Goal: Task Accomplishment & Management: Use online tool/utility

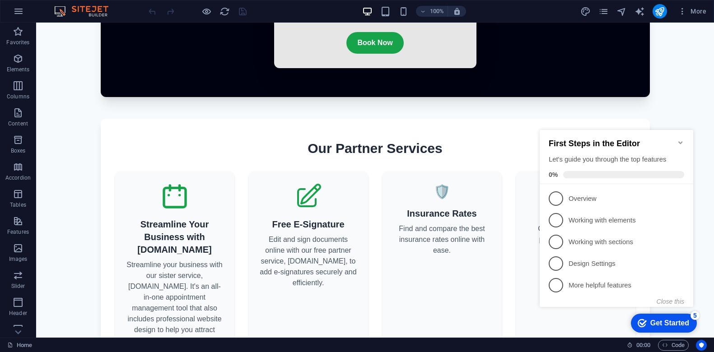
scroll to position [962, 0]
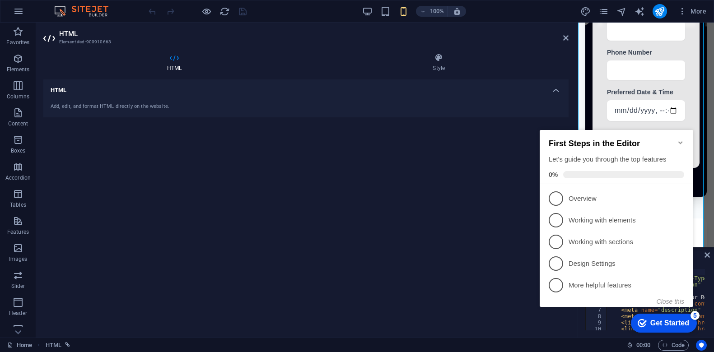
click at [680, 140] on icon "Minimize checklist" at bounding box center [680, 142] width 7 height 7
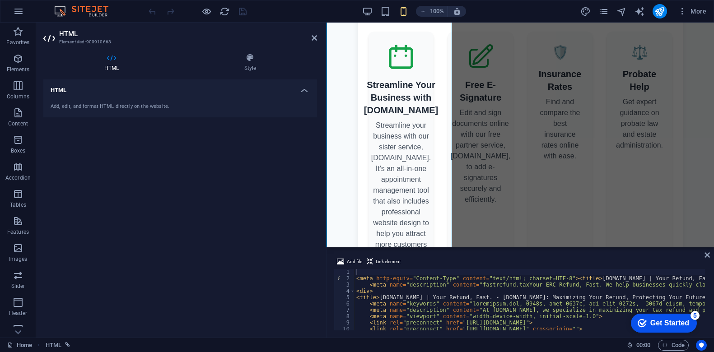
scroll to position [924, 0]
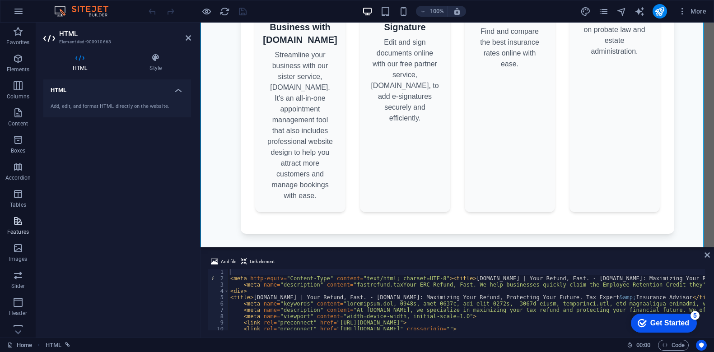
drag, startPoint x: 577, startPoint y: 259, endPoint x: 26, endPoint y: 217, distance: 552.4
click at [26, 217] on section "Favorites Elements Columns Content Boxes Accordion Tables Features Images Slide…" at bounding box center [357, 180] width 714 height 315
drag, startPoint x: 626, startPoint y: 270, endPoint x: 409, endPoint y: 59, distance: 302.7
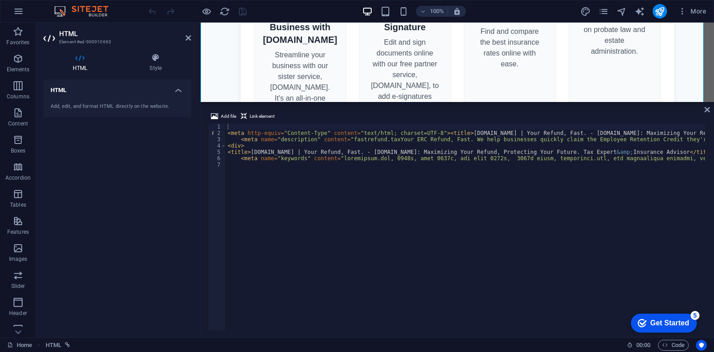
drag, startPoint x: 372, startPoint y: 279, endPoint x: 182, endPoint y: 77, distance: 277.2
click at [383, 100] on div "HTML" at bounding box center [456, 62] width 513 height 79
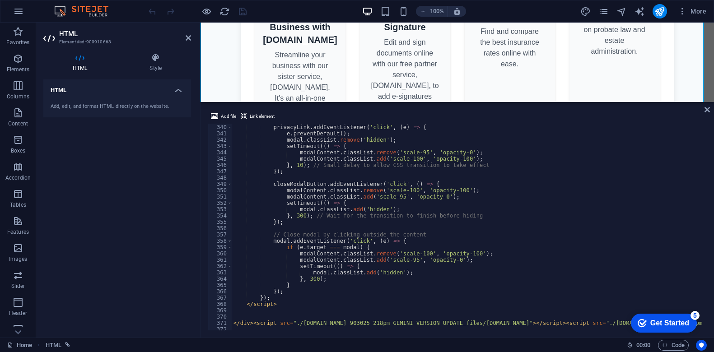
scroll to position [2153, 0]
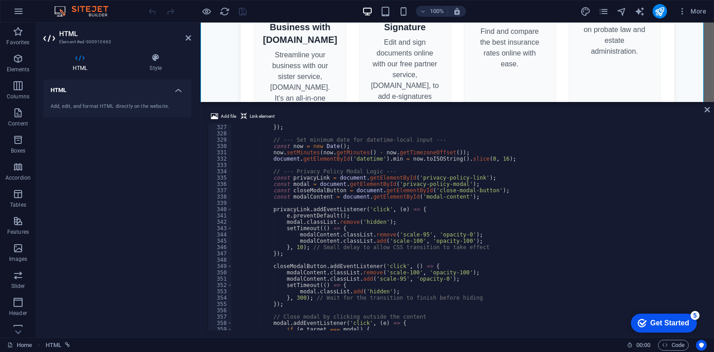
scroll to position [0, 0]
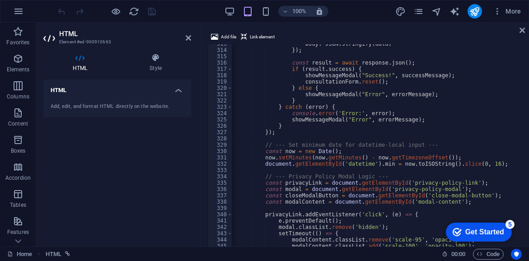
drag, startPoint x: 707, startPoint y: 140, endPoint x: 263, endPoint y: 200, distance: 447.8
type textarea "const modalContent = document.getElementById('modal-content');"
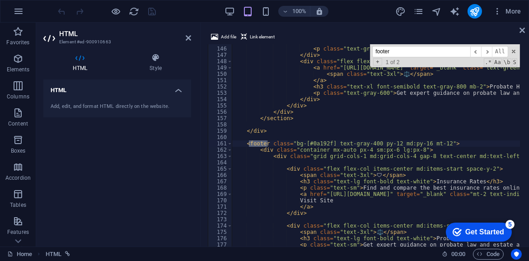
type input "footer"
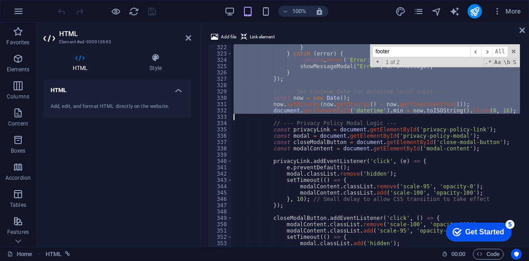
drag, startPoint x: 245, startPoint y: 143, endPoint x: 383, endPoint y: 114, distance: 141.2
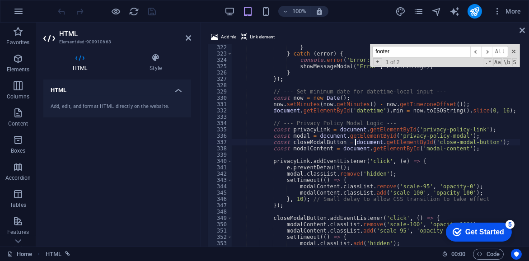
type textarea "const closeModalButton = document.getElementById('close-modal-button');"
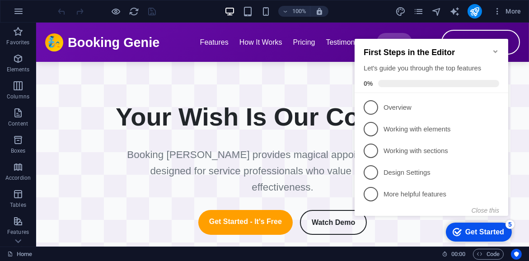
click at [493, 48] on icon "Minimize checklist" at bounding box center [494, 51] width 7 height 7
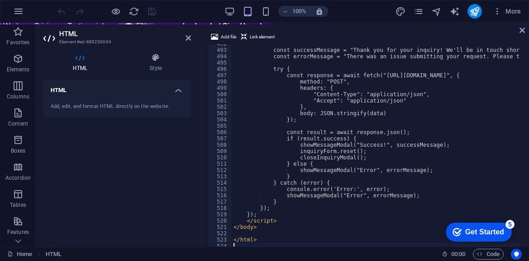
scroll to position [1249, 0]
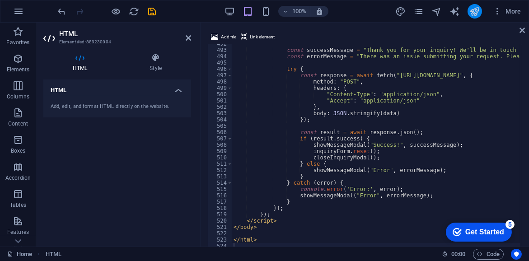
click at [473, 16] on button "publish" at bounding box center [474, 11] width 14 height 14
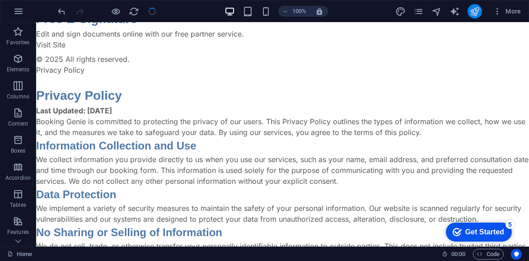
scroll to position [489, 0]
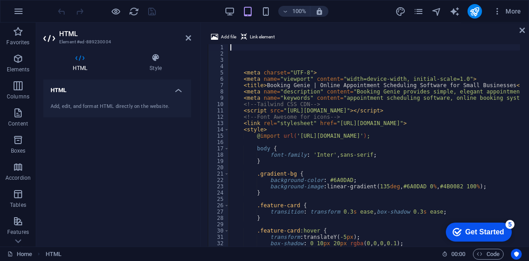
scroll to position [651, 0]
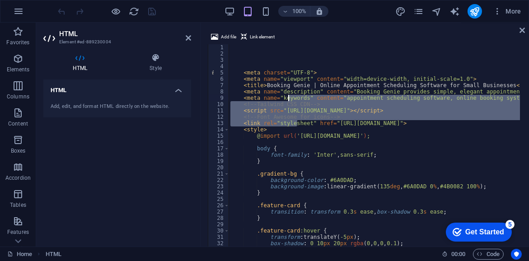
drag, startPoint x: 298, startPoint y: 121, endPoint x: 272, endPoint y: 66, distance: 61.0
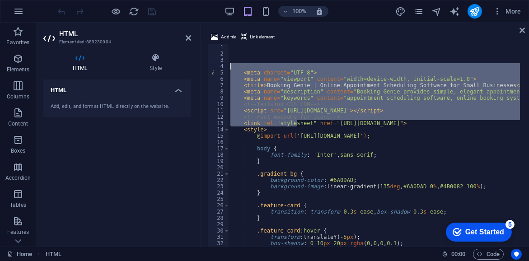
type textarea "<meta charset="UTF-8">"
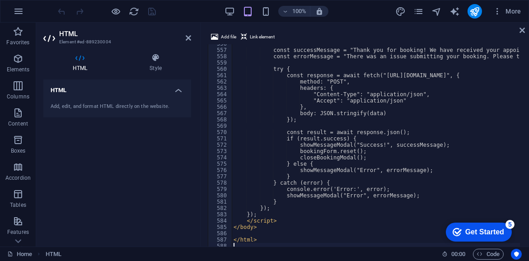
scroll to position [3511, 0]
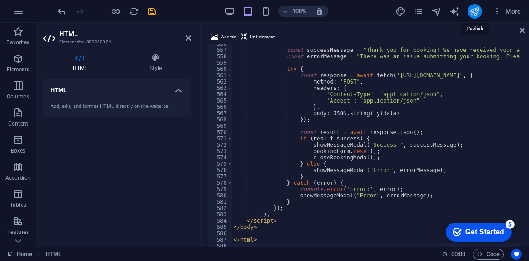
click at [470, 9] on icon "publish" at bounding box center [474, 11] width 10 height 10
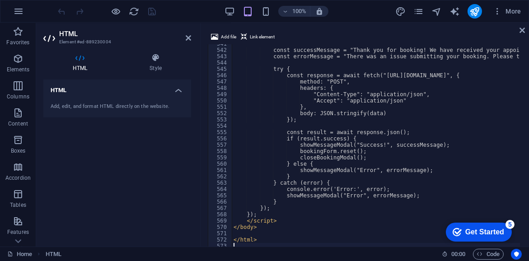
scroll to position [3417, 0]
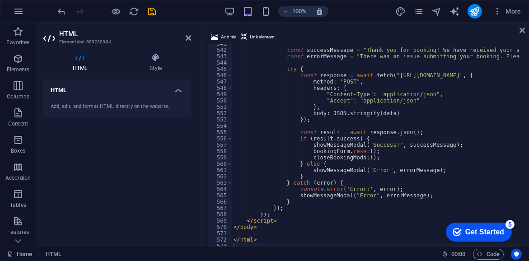
click at [468, 18] on div at bounding box center [474, 11] width 14 height 14
click at [470, 14] on icon "publish" at bounding box center [474, 11] width 10 height 10
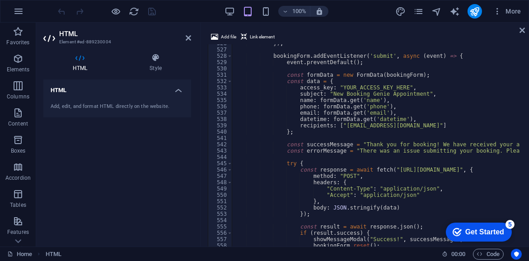
scroll to position [3417, 0]
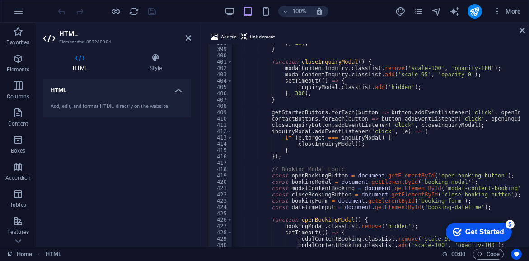
scroll to position [0, 0]
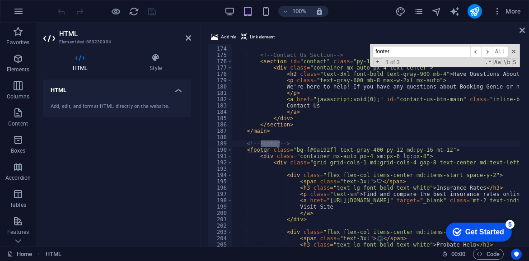
type input "footer"
type textarea "<a href="https://bestinsurancerate.online/" target="_blank" class="mt-2 text-in…"
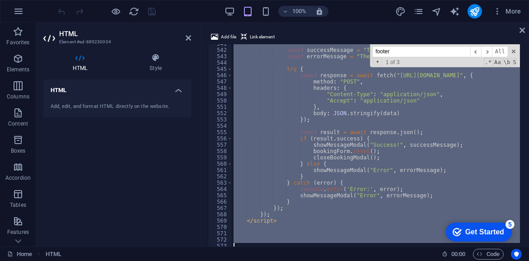
drag, startPoint x: 239, startPoint y: 140, endPoint x: 404, endPoint y: 300, distance: 228.9
click at [404, 260] on html "bookinggenie.org Home Favorites Elements Columns Content Boxes Accordion Tables…" at bounding box center [264, 130] width 529 height 261
click at [486, 138] on div "const successMessage = "Thank you for booking! We have received your appointmen…" at bounding box center [376, 147] width 288 height 207
type textarea "if (result.success) {"
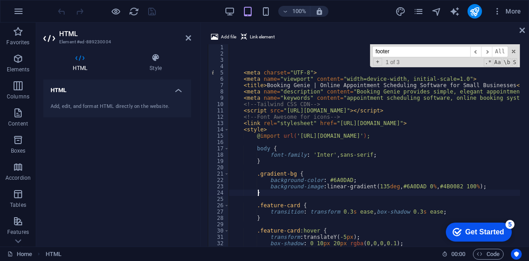
click at [418, 51] on input "footer" at bounding box center [421, 51] width 98 height 11
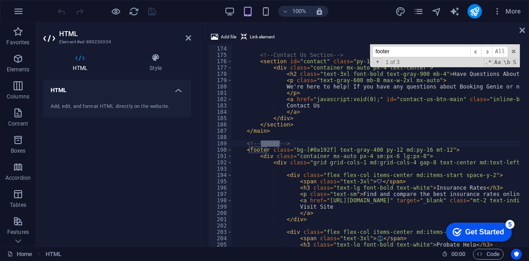
click at [260, 146] on div "<!-- Contact Us Section --> < section id = "contact" class = "py-12 md:py-16" >…" at bounding box center [376, 147] width 288 height 207
type textarea "<!-- Footer -->"
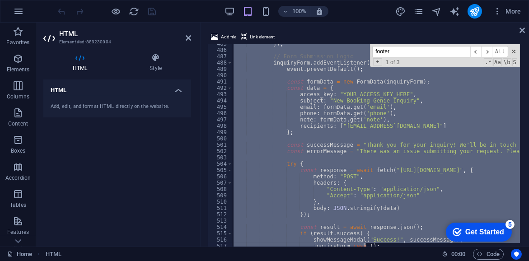
scroll to position [3417, 0]
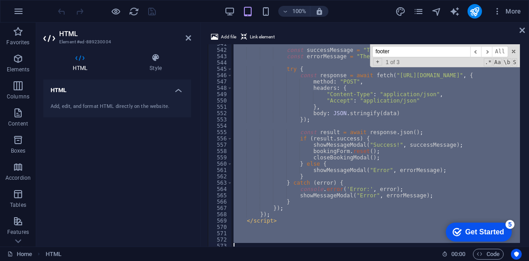
drag, startPoint x: 244, startPoint y: 143, endPoint x: 363, endPoint y: 300, distance: 196.8
click at [363, 260] on html "bookinggenie.org Home Favorites Elements Columns Content Boxes Accordion Tables…" at bounding box center [264, 130] width 529 height 261
paste textarea "<!-- The rest of your modal and script code remains unchanged -->"
type textarea "<!-- The rest of your modal and script code remains unchanged -->"
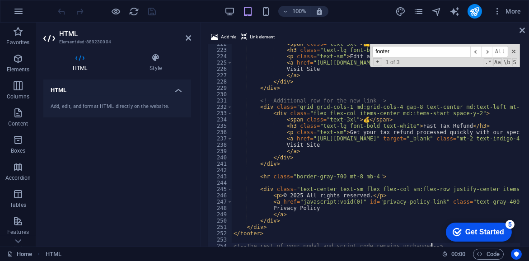
scroll to position [1400, 0]
click at [475, 14] on icon "publish" at bounding box center [474, 11] width 10 height 10
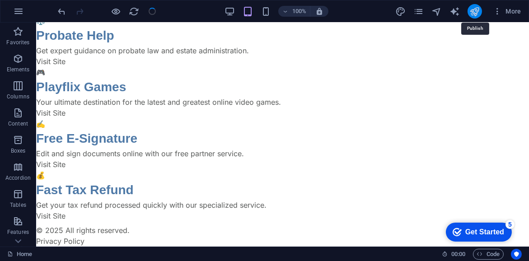
scroll to position [566, 0]
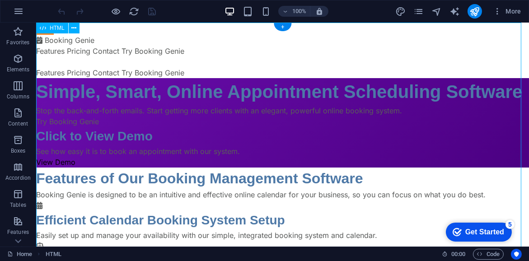
click at [418, 209] on div "Drag here to replace the existing content. Press “Ctrl” if you want to create a…" at bounding box center [282, 135] width 493 height 224
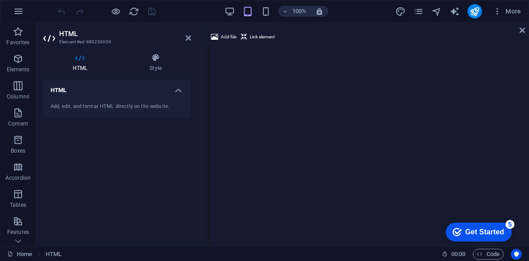
click at [481, 39] on div "Add file Link element" at bounding box center [365, 38] width 314 height 13
drag, startPoint x: 527, startPoint y: 63, endPoint x: 548, endPoint y: 191, distance: 130.3
click at [528, 191] on html "bookinggenie.org Home Favorites Elements Columns Content Boxes Accordion Tables…" at bounding box center [264, 130] width 529 height 261
click at [474, 66] on div at bounding box center [364, 147] width 313 height 207
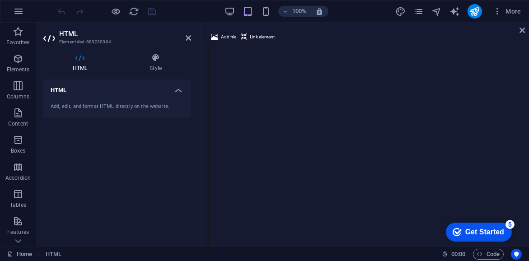
click at [474, 66] on div at bounding box center [364, 147] width 313 height 207
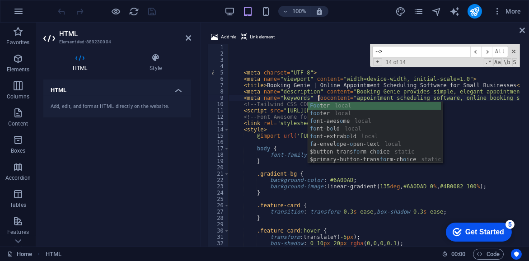
scroll to position [0, 7]
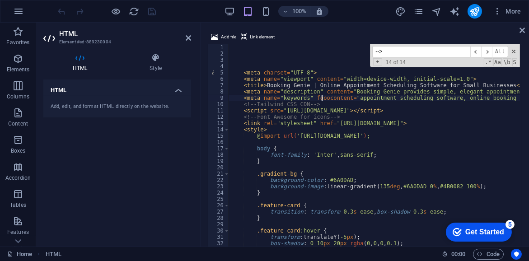
type textarea "<meta name="keywords" content="appointment scheduling software, online booking …"
click at [400, 57] on div "--> ​ ​ All Replace All + 14 of 14 .* Aa \b S" at bounding box center [445, 55] width 150 height 23
click at [400, 61] on span "14 of 14" at bounding box center [396, 62] width 28 height 6
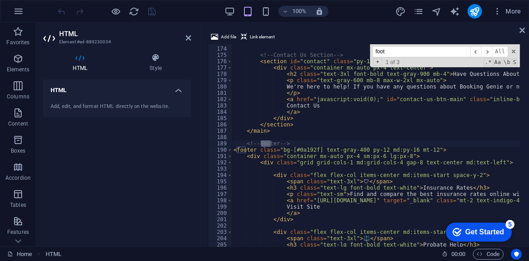
scroll to position [1092, 0]
type input "footer"
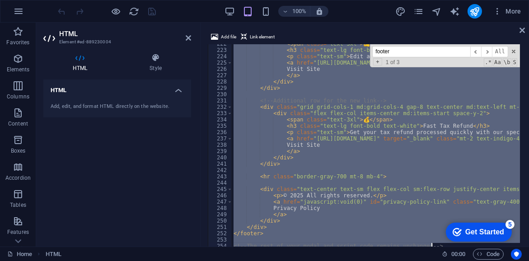
scroll to position [1400, 0]
drag, startPoint x: 243, startPoint y: 144, endPoint x: 452, endPoint y: 300, distance: 260.9
click at [452, 260] on html "bookinggenie.org Home Favorites Elements Columns Content Boxes Accordion Tables…" at bounding box center [264, 130] width 529 height 261
type textarea "<!-- The rest of your modal and script code remains unchanged -->"
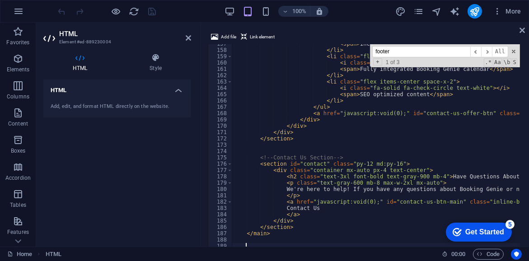
scroll to position [989, 0]
paste textarea "</html>"
type textarea "</html>"
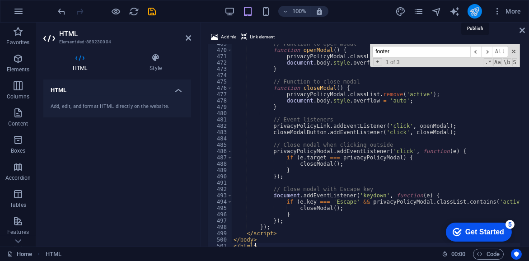
click at [473, 12] on icon "publish" at bounding box center [474, 11] width 10 height 10
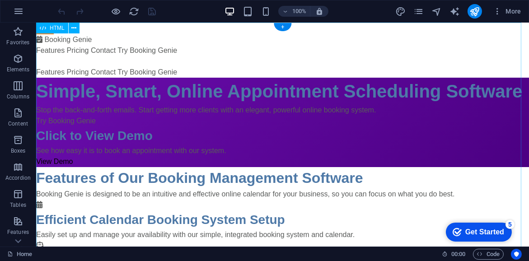
drag, startPoint x: 288, startPoint y: 176, endPoint x: 423, endPoint y: 223, distance: 142.3
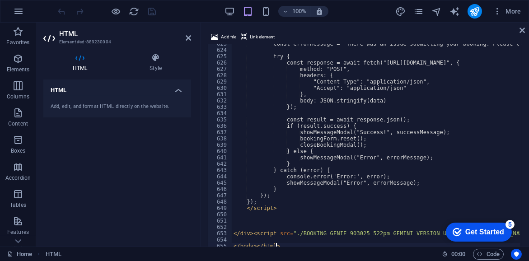
scroll to position [3935, 0]
type textarea "<!DOCTYPE html>"
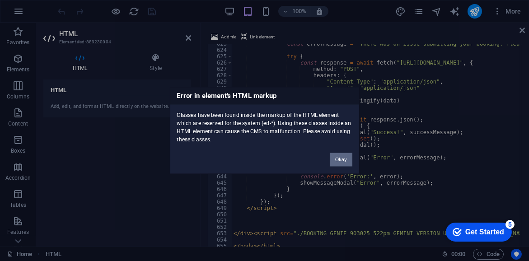
click at [336, 160] on button "Okay" at bounding box center [341, 160] width 23 height 14
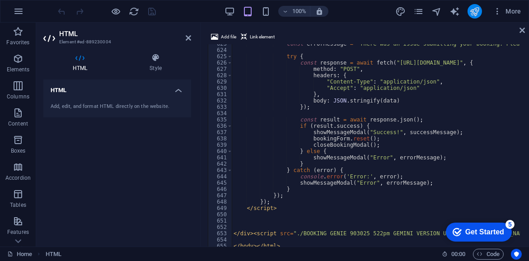
click at [472, 14] on icon "publish" at bounding box center [474, 11] width 10 height 10
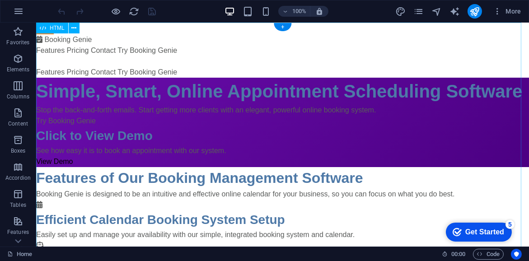
drag, startPoint x: 316, startPoint y: 81, endPoint x: 370, endPoint y: 56, distance: 59.0
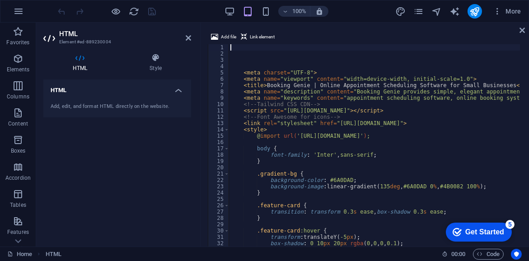
scroll to position [831, 0]
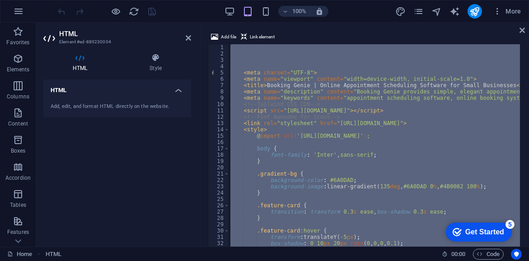
paste textarea "</body></html>"
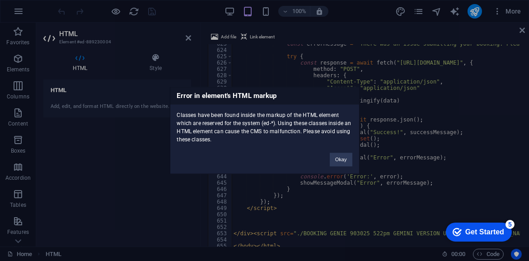
drag, startPoint x: 223, startPoint y: 142, endPoint x: 175, endPoint y: 98, distance: 64.9
click at [175, 98] on div "Error in element's HTML markup Classes have been found inside the markup of the…" at bounding box center [265, 130] width 190 height 87
copy div "Error in element's HTML markup Classes have been found inside the markup of the…"
click at [471, 139] on div "Error in element's HTML markup Classes have been found inside the markup of the…" at bounding box center [264, 130] width 529 height 261
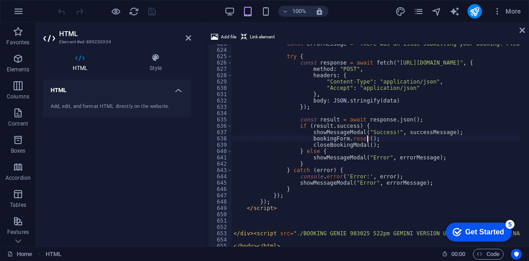
type textarea "</body></html>"
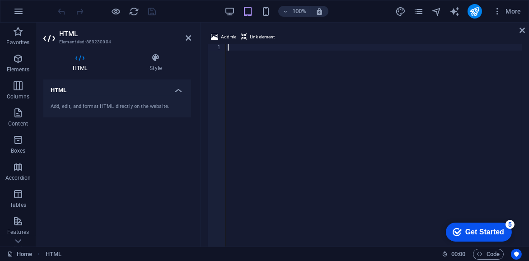
scroll to position [0, 0]
click at [485, 79] on div at bounding box center [374, 153] width 296 height 219
paste textarea "</body></html>"
type textarea "</body></html>"
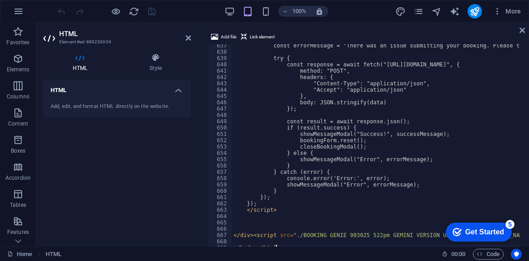
scroll to position [4022, 0]
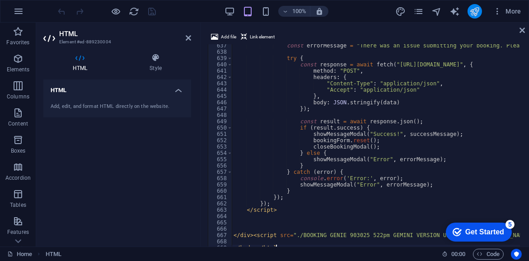
click at [474, 17] on button "publish" at bounding box center [474, 11] width 14 height 14
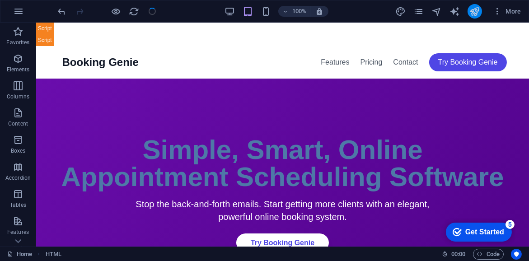
scroll to position [872, 0]
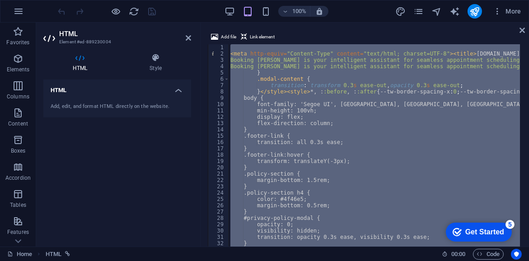
type textarea "</html>"
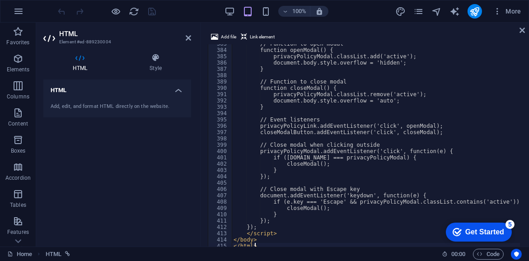
scroll to position [2418, 0]
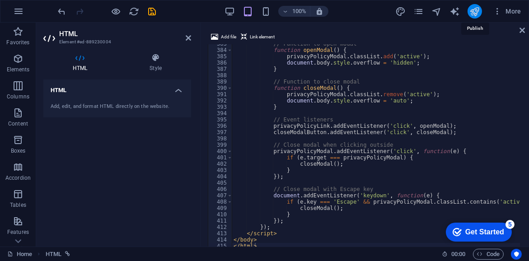
click at [475, 13] on icon "publish" at bounding box center [474, 11] width 10 height 10
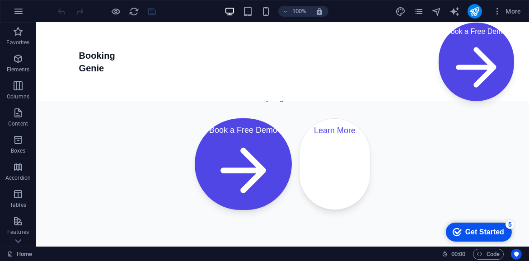
scroll to position [126, 0]
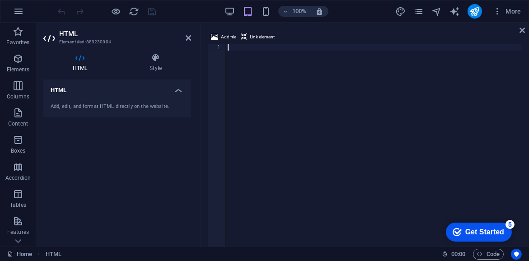
scroll to position [0, 0]
click at [482, 127] on div at bounding box center [374, 153] width 296 height 219
paste textarea "<div class="flex flex-col items-center md:items-start space-y-2 footer-link">"
type textarea "<div class="flex flex-col items-center md:items-start space-y-2 footer-link">"
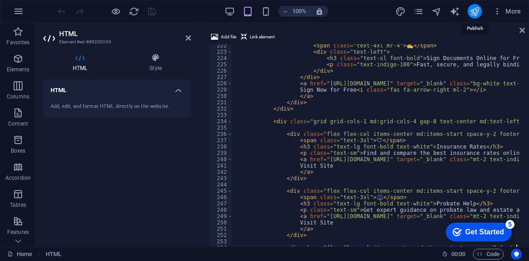
click at [470, 12] on icon "publish" at bounding box center [474, 11] width 10 height 10
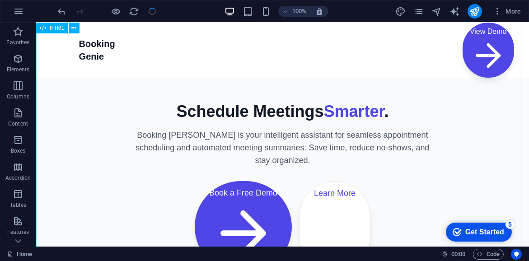
scroll to position [0, 0]
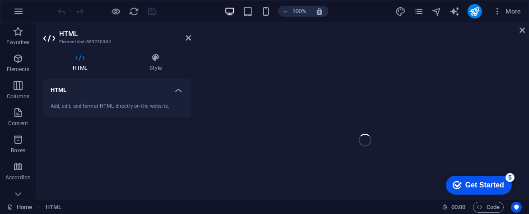
scroll to position [567, 0]
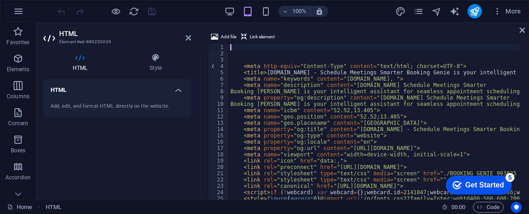
type textarea "<div class="flex flex-col items-center md:items-start space-y-2 footer-link"></…"
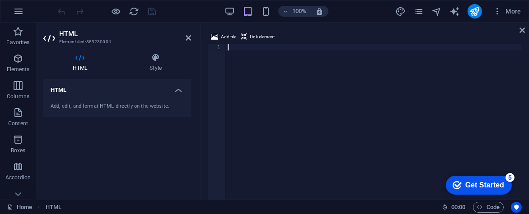
scroll to position [0, 0]
click at [491, 116] on div at bounding box center [374, 153] width 296 height 219
paste textarea "</html>"
type textarea "</html>"
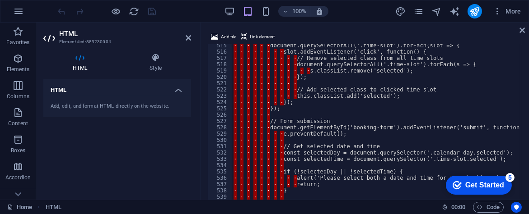
scroll to position [3251, 0]
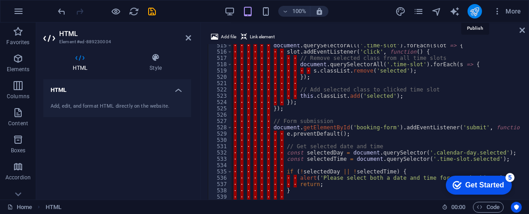
click at [473, 13] on icon "publish" at bounding box center [474, 11] width 10 height 10
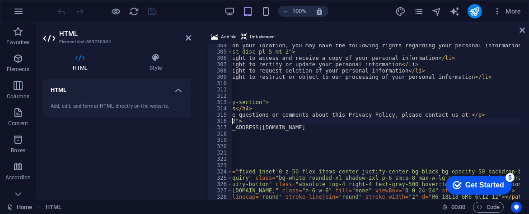
scroll to position [0, 111]
type textarea "<p class="mt-2">"
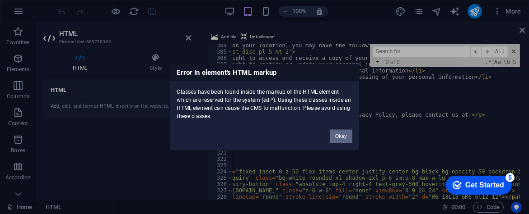
click at [345, 138] on button "Okay" at bounding box center [341, 137] width 23 height 14
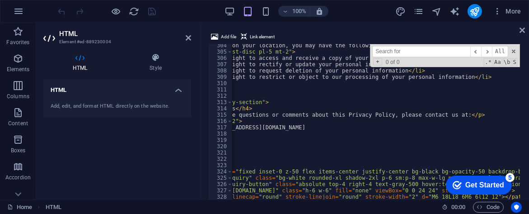
click at [429, 55] on input at bounding box center [421, 51] width 98 height 11
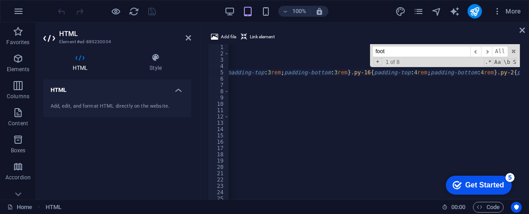
scroll to position [0, 30207]
type input "footer"
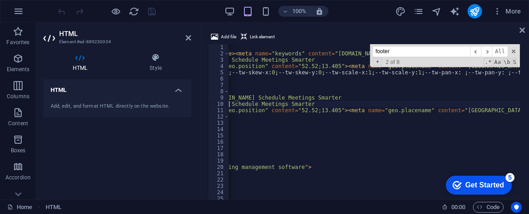
scroll to position [0, 747]
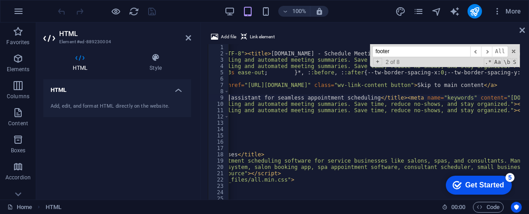
scroll to position [0, 275]
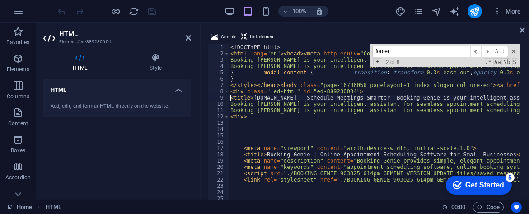
type textarea "<div class=" ed-html" id="ed-889230004">"
click at [452, 52] on input "footer" at bounding box center [421, 51] width 98 height 11
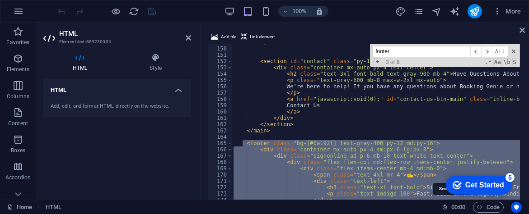
drag, startPoint x: 243, startPoint y: 143, endPoint x: 442, endPoint y: 211, distance: 210.4
click at [442, 200] on section "Favorites Elements Columns Content Boxes Accordion Tables Features Images Slide…" at bounding box center [264, 111] width 529 height 177
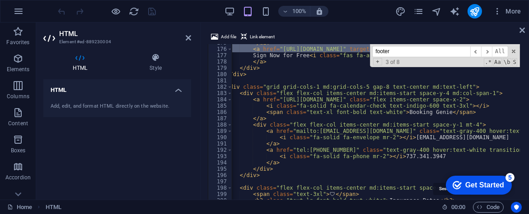
scroll to position [1104, 0]
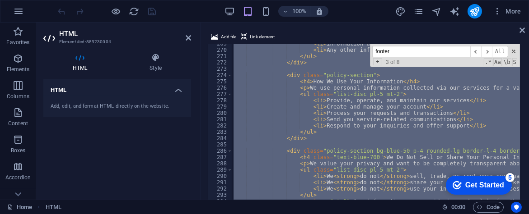
scroll to position [0, 285]
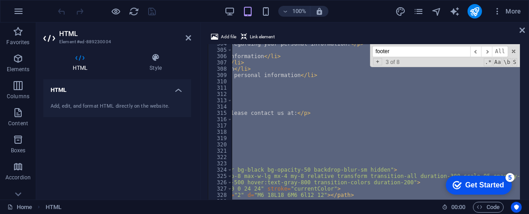
drag, startPoint x: 243, startPoint y: 172, endPoint x: 359, endPoint y: 293, distance: 167.0
click at [359, 214] on html "bookinggenie.org Home Favorites Elements Columns Content Boxes Accordion Tables…" at bounding box center [264, 107] width 529 height 214
type textarea "<label for="inquiry-email" class="block text-sm font-medium text-gray-700">Emai…"
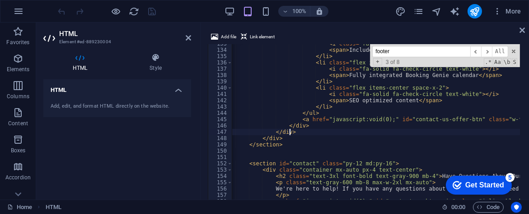
type textarea "</div>"
click at [518, 47] on body "bookinggenie.org Home Favorites Elements Columns Content Boxes Accordion Tables…" at bounding box center [264, 107] width 529 height 214
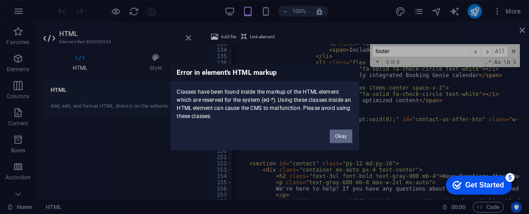
click at [336, 139] on button "Okay" at bounding box center [341, 137] width 23 height 14
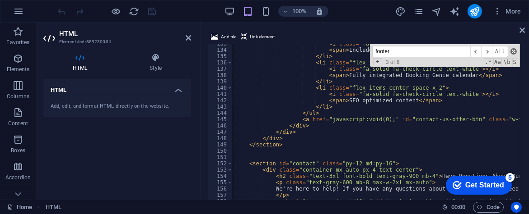
click at [512, 51] on span at bounding box center [513, 51] width 6 height 6
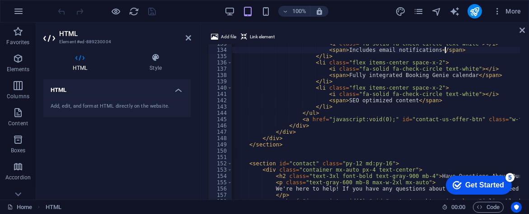
type textarea "</section>"
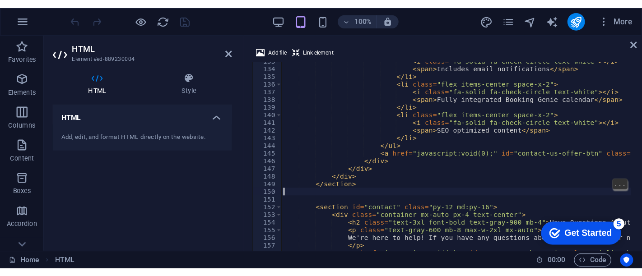
scroll to position [0, 0]
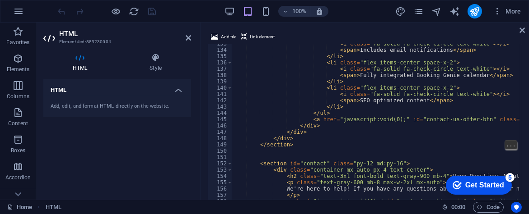
type textarea "</main>"
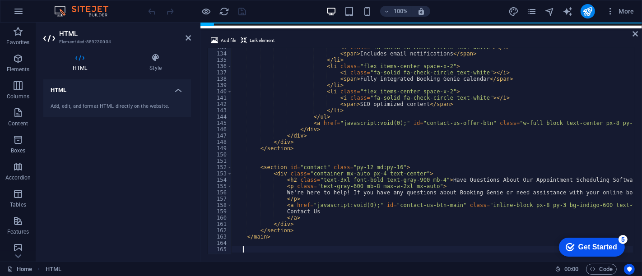
paste textarea "</html>"
type textarea "</html>"
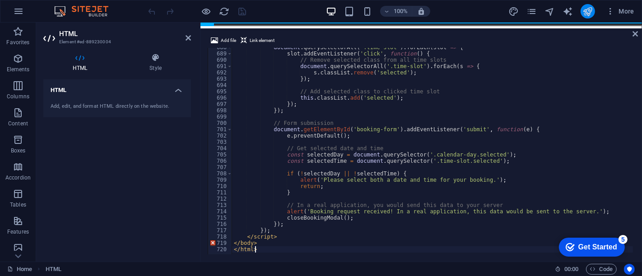
click at [528, 16] on button "publish" at bounding box center [588, 11] width 14 height 14
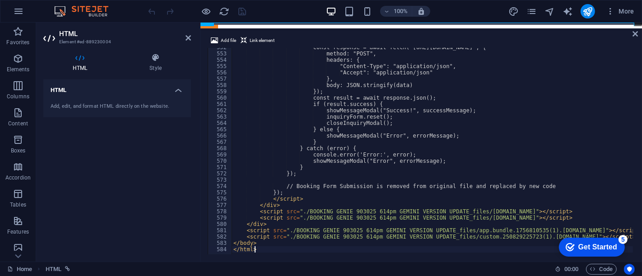
scroll to position [3486, 0]
type textarea "<!DOCTYPE html>"
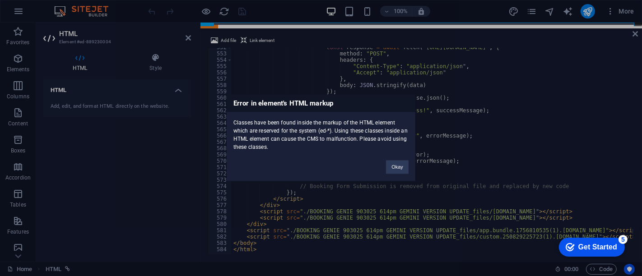
click at [586, 14] on div "Error in element's HTML markup Classes have been found inside the markup of the…" at bounding box center [321, 138] width 642 height 276
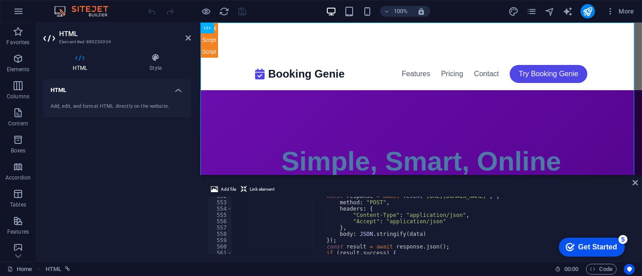
drag, startPoint x: 581, startPoint y: 27, endPoint x: 359, endPoint y: 151, distance: 254.7
click at [560, 174] on div "HTML Add file Link element <!DOCTYPE html> 552 553 554 555 556 557 558 559 560 …" at bounding box center [421, 142] width 442 height 239
click at [587, 12] on icon "publish" at bounding box center [587, 11] width 10 height 10
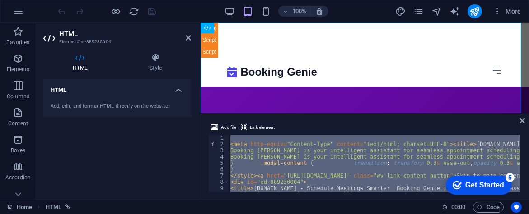
paste textarea "</html"
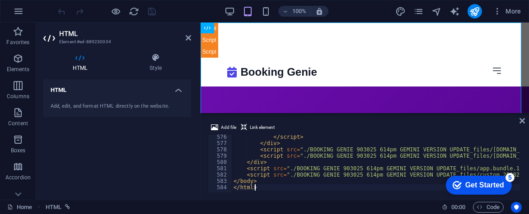
scroll to position [3635, 0]
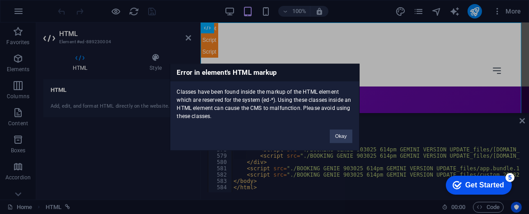
click at [231, 125] on div "Error in element's HTML markup Classes have been found inside the markup of the…" at bounding box center [265, 107] width 190 height 87
drag, startPoint x: 231, startPoint y: 125, endPoint x: 175, endPoint y: 75, distance: 74.2
drag, startPoint x: 175, startPoint y: 75, endPoint x: 356, endPoint y: 85, distance: 181.3
click at [356, 85] on div "Classes have been found inside the markup of the HTML element which are reserve…" at bounding box center [264, 100] width 189 height 39
drag, startPoint x: 213, startPoint y: 122, endPoint x: 175, endPoint y: 71, distance: 63.6
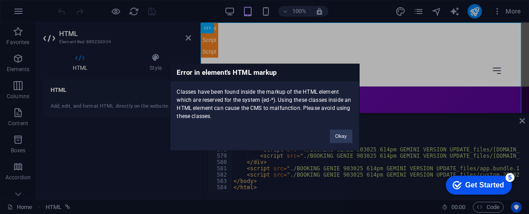
click at [175, 71] on div "Error in element's HTML markup Classes have been found inside the markup of the…" at bounding box center [265, 107] width 190 height 87
copy div "Error in element's HTML markup Classes have been found inside the markup of the…"
click at [470, 106] on div "Error in element's HTML markup Classes have been found inside the markup of the…" at bounding box center [264, 107] width 529 height 214
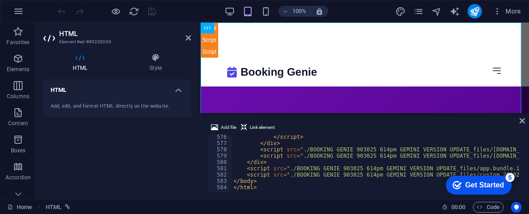
type textarea "</body> </html>"
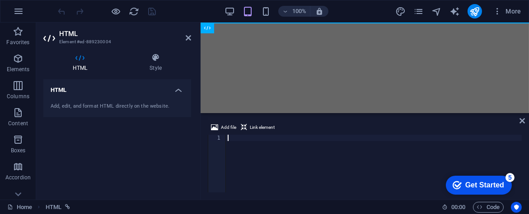
paste textarea "</html>"
type textarea "</html>"
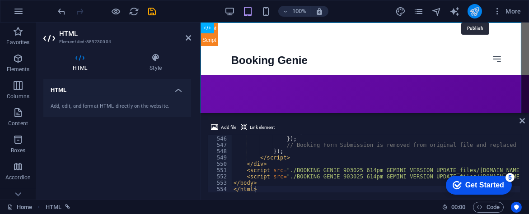
click at [473, 15] on icon "publish" at bounding box center [474, 11] width 10 height 10
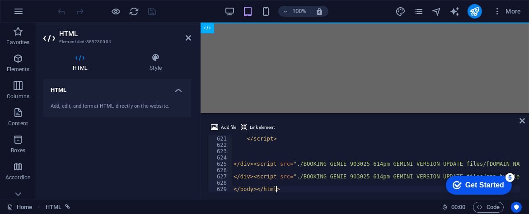
scroll to position [3917, 0]
type textarea "<!DOCTYPE html>"
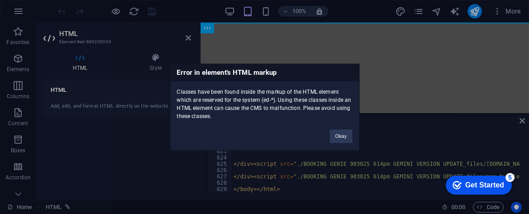
click button "Okay" at bounding box center [341, 137] width 23 height 14
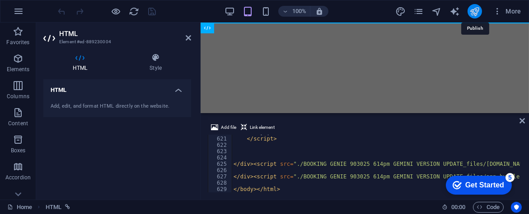
click at [472, 11] on icon "publish" at bounding box center [474, 11] width 10 height 10
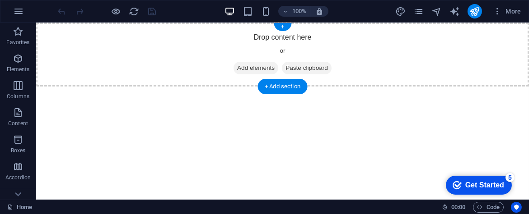
click at [496, 82] on div "Drop content here or Add elements Paste clipboard" at bounding box center [282, 55] width 493 height 64
click at [447, 87] on html "Skip to main content Drop content here or Add elements Paste clipboard" at bounding box center [282, 55] width 493 height 64
click at [418, 87] on html "Skip to main content Drop content here or Add elements Paste clipboard" at bounding box center [282, 55] width 493 height 64
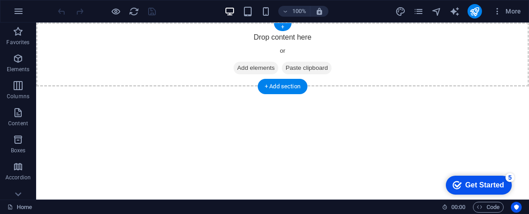
click at [441, 74] on div "Drop content here or Add elements Paste clipboard" at bounding box center [282, 55] width 493 height 64
click at [409, 87] on html "Skip to main content Drop content here or Add elements Paste clipboard" at bounding box center [282, 55] width 493 height 64
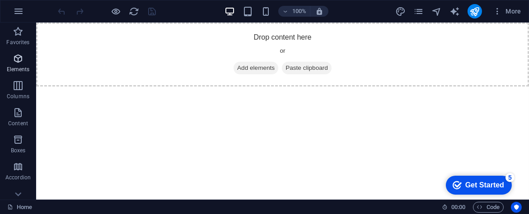
click at [23, 62] on span "Elements" at bounding box center [18, 64] width 36 height 22
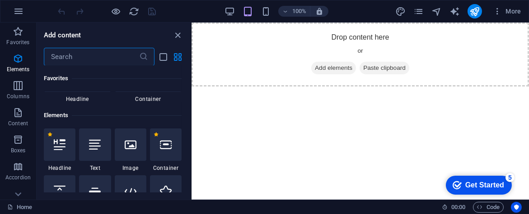
scroll to position [96, 0]
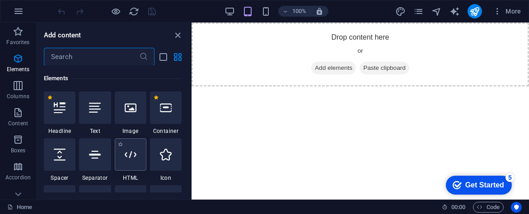
click at [136, 160] on div at bounding box center [131, 155] width 32 height 33
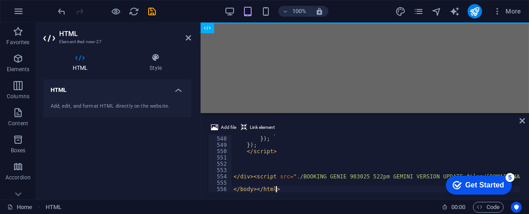
scroll to position [3456, 0]
type textarea "<!DOCTYPE html>"
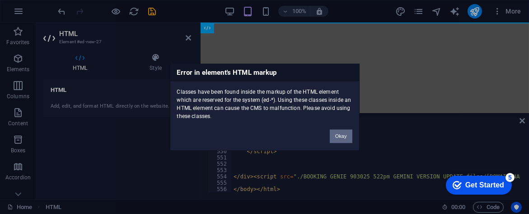
click at [345, 135] on button "Okay" at bounding box center [341, 137] width 23 height 14
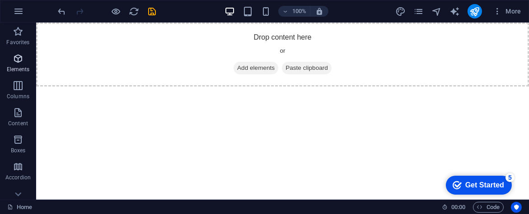
click at [23, 59] on span "Elements" at bounding box center [18, 64] width 36 height 22
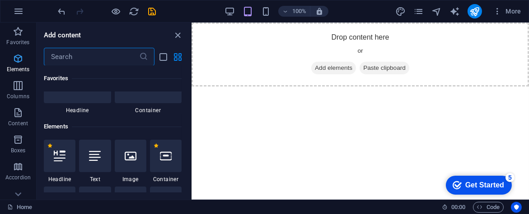
scroll to position [96, 0]
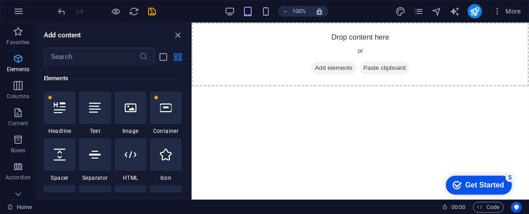
click at [23, 59] on span "Elements" at bounding box center [18, 64] width 36 height 22
click at [506, 80] on div "Drop content here or Add elements Paste clipboard" at bounding box center [359, 55] width 337 height 64
click at [134, 167] on div at bounding box center [131, 155] width 32 height 33
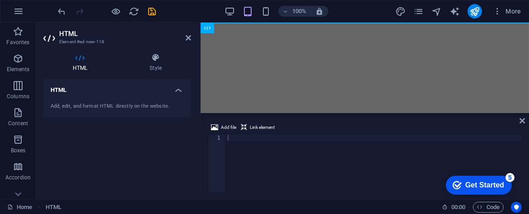
click at [406, 23] on html "Skip to main content" at bounding box center [364, 23] width 328 height 0
paste textarea "!DOCTYPE"
click at [326, 144] on div at bounding box center [374, 170] width 296 height 70
paste textarea "</body></html>"
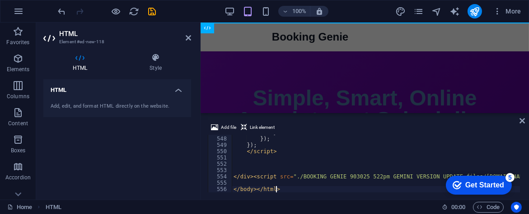
scroll to position [3456, 0]
type textarea "<!DOCTYPE html>"
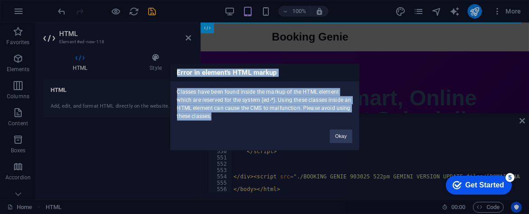
drag, startPoint x: 249, startPoint y: 120, endPoint x: 174, endPoint y: 74, distance: 87.5
click at [174, 74] on div "Error in element's HTML markup Classes have been found inside the markup of the…" at bounding box center [265, 107] width 190 height 87
copy div "Error in element's HTML markup Classes have been found inside the markup of the…"
click at [463, 115] on div "Error in element's HTML markup Classes have been found inside the markup of the…" at bounding box center [264, 107] width 529 height 214
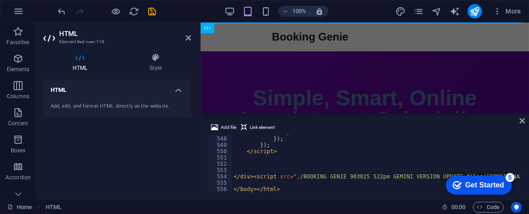
click at [192, 33] on aside "HTML Element #ed-new-118 HTML Style HTML Add, edit, and format HTML directly on…" at bounding box center [118, 111] width 164 height 177
click at [189, 37] on icon at bounding box center [188, 37] width 5 height 7
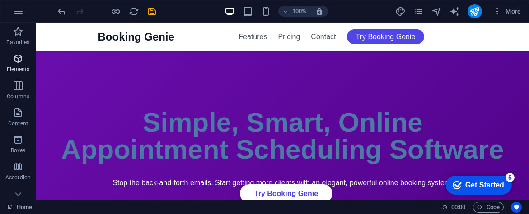
click at [20, 60] on icon "button" at bounding box center [18, 58] width 11 height 11
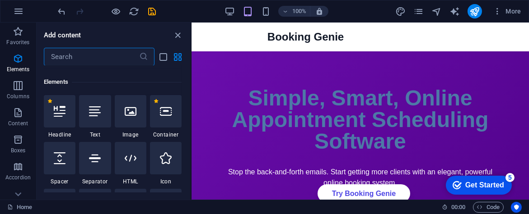
scroll to position [96, 0]
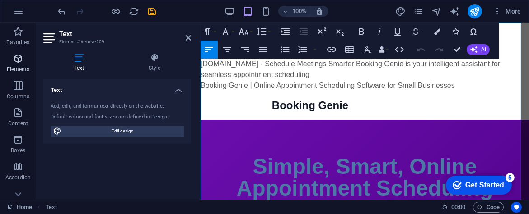
click at [12, 61] on span "Elements" at bounding box center [18, 64] width 36 height 22
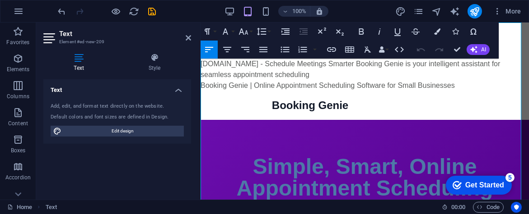
click at [191, 38] on aside "Text Element #ed-new-209 Text Style Text Add, edit, and format text directly on…" at bounding box center [118, 111] width 164 height 177
click at [188, 38] on icon at bounding box center [188, 37] width 5 height 7
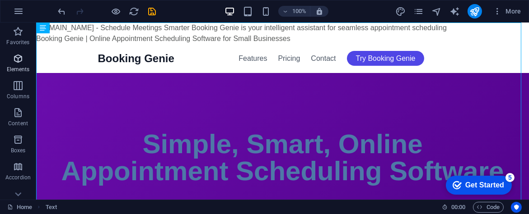
click at [26, 63] on span "Elements" at bounding box center [18, 64] width 36 height 22
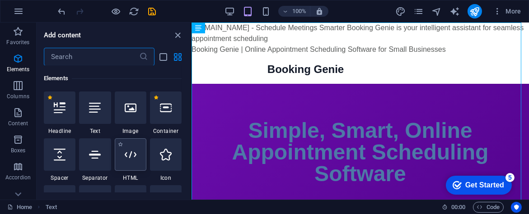
click at [130, 151] on icon at bounding box center [131, 155] width 12 height 12
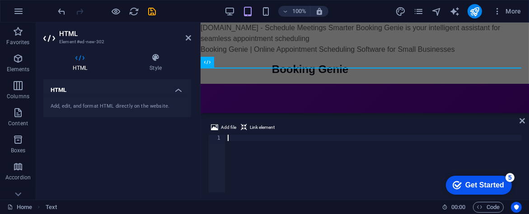
scroll to position [2073, 0]
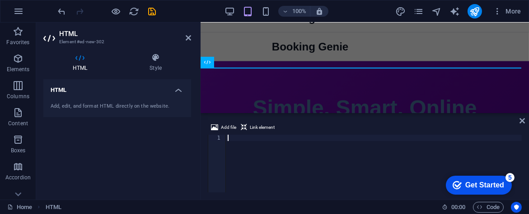
click at [280, 141] on div at bounding box center [374, 170] width 296 height 70
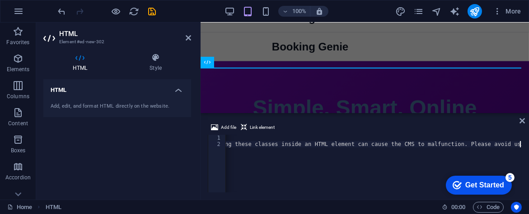
scroll to position [0, 358]
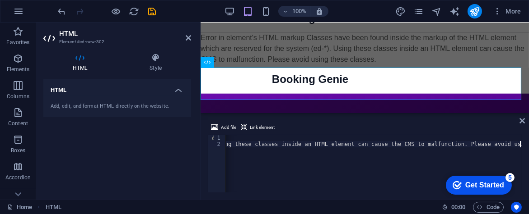
type textarea "Error in element's HTML markup Classes have been found inside the markup of the…"
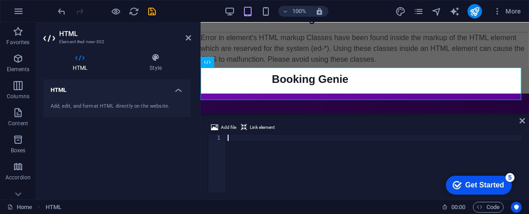
click at [483, 118] on div "Add file Link element 1 ההההההההההההההההההההההההההההההההההההההההההההההההההההההה…" at bounding box center [364, 157] width 328 height 85
click at [264, 138] on div at bounding box center [374, 169] width 296 height 69
paste textarea "</body></html>"
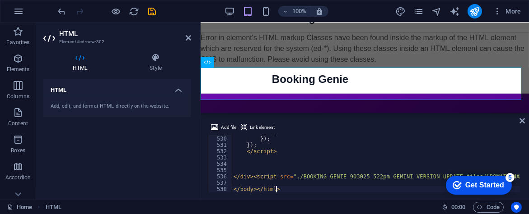
scroll to position [0, 2]
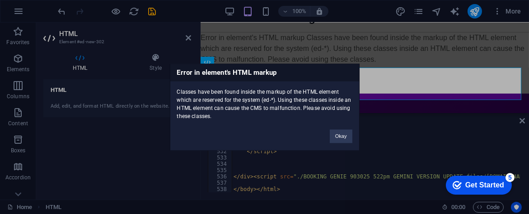
click at [258, 78] on h3 "Error in element's HTML markup" at bounding box center [264, 72] width 189 height 17
click at [258, 73] on h3 "Error in element's HTML markup" at bounding box center [264, 72] width 189 height 17
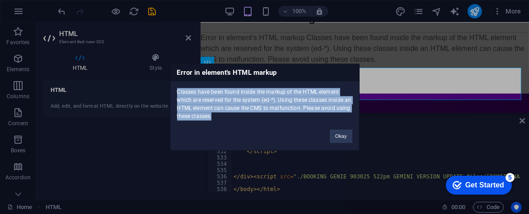
drag, startPoint x: 223, startPoint y: 120, endPoint x: 176, endPoint y: 93, distance: 54.0
click at [176, 93] on div "Classes have been found inside the markup of the HTML element which are reserve…" at bounding box center [264, 100] width 189 height 39
copy div "Classes have been found inside the markup of the HTML element which are reserve…"
click at [479, 136] on div "Error in element's HTML markup Classes have been found inside the markup of the…" at bounding box center [264, 107] width 529 height 214
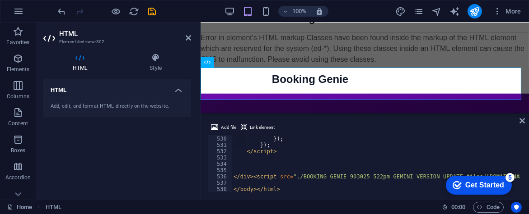
type textarea "</body></html>"
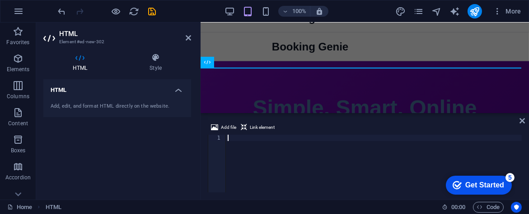
paste textarea "</body></html>"
type textarea "</body></html>"
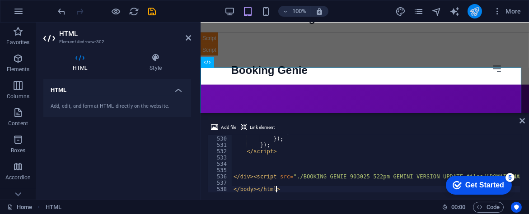
click at [477, 11] on icon "publish" at bounding box center [474, 11] width 10 height 10
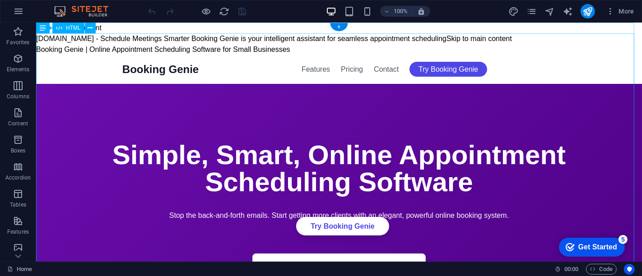
drag, startPoint x: 489, startPoint y: 219, endPoint x: 453, endPoint y: 196, distance: 43.0
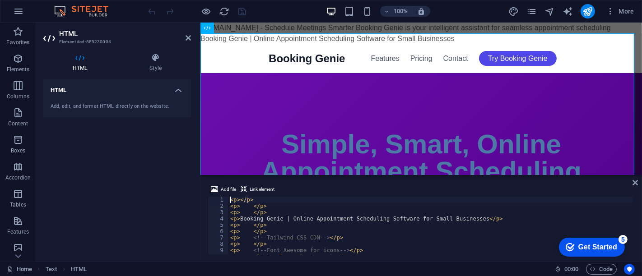
type textarea "<p> </p> <p></p>"
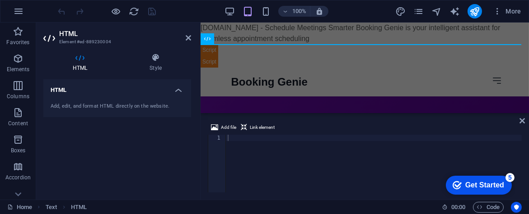
click at [458, 140] on div at bounding box center [374, 170] width 296 height 70
paste textarea "</body></html>"
type textarea "</body></html>"
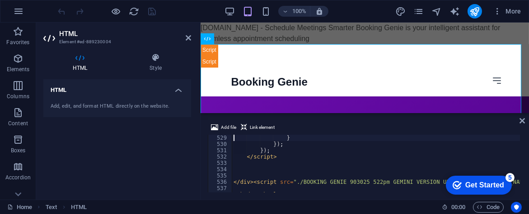
type textarea "const result = await response.json();"
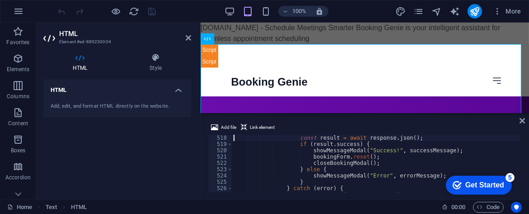
type textarea "try {"
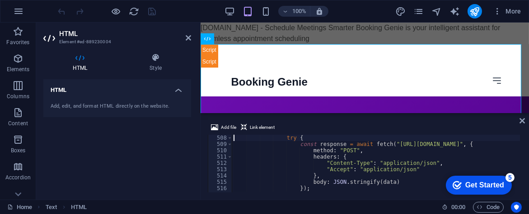
type textarea "const successMessage = "Thank you for booking! We have received your appointmen…"
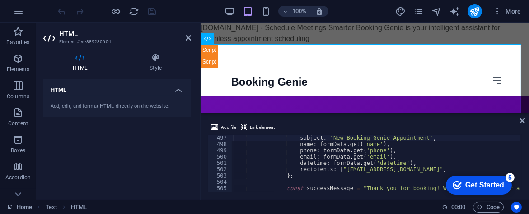
type textarea "const formData = new FormData(bookingForm);"
type textarea "bookingForm.addEventListener('submit', async (event) => {"
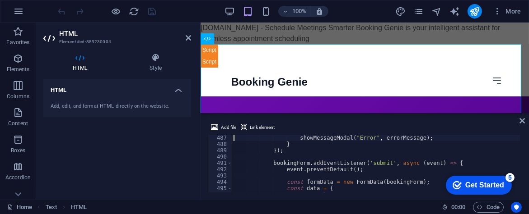
type textarea "const result = await response.json();"
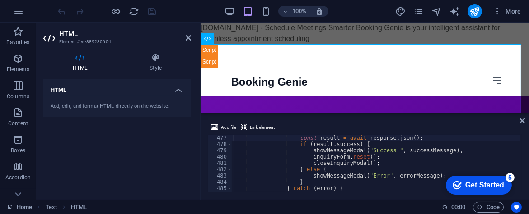
type textarea "try {"
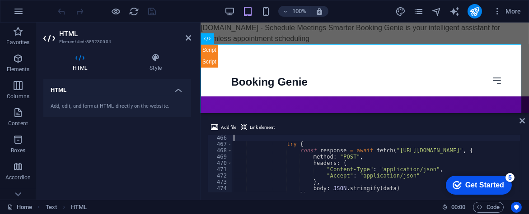
type textarea "const successMessage = "Thank you for your inquiry! We'll be in touch shortly.";"
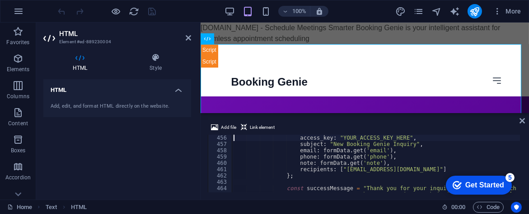
type textarea "const formData = new FormData(inquiryForm);"
type textarea "// Form Submission Logic"
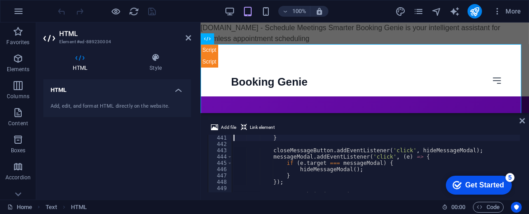
type textarea "function showMessageModal(title, message) {"
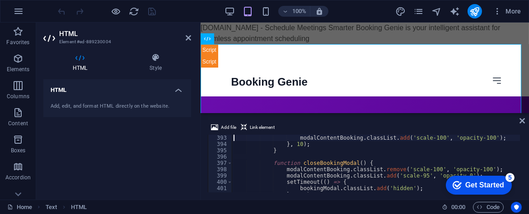
type textarea "}"
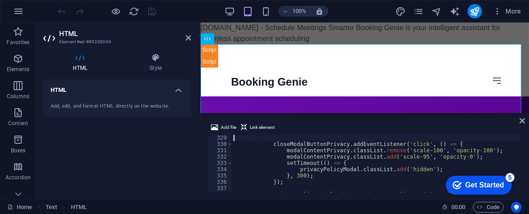
type textarea "});"
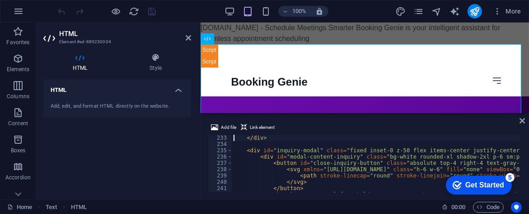
type textarea "<h3 class="text-2xl font-bold text-gray-800 mb-4 text-center">Privacy Policy</h…"
type textarea "</div>"
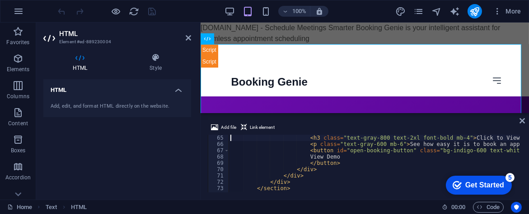
scroll to position [101, 0]
type textarea "<span class="text-2xl font-bold text-gray-900">Booking Genie</span>"
type textarea "<!DOCTYPE html>"
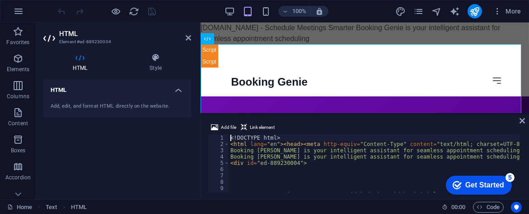
scroll to position [0, 0]
click at [480, 14] on button "publish" at bounding box center [474, 11] width 14 height 14
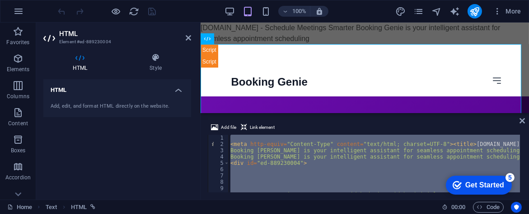
type textarea "</body></html>"
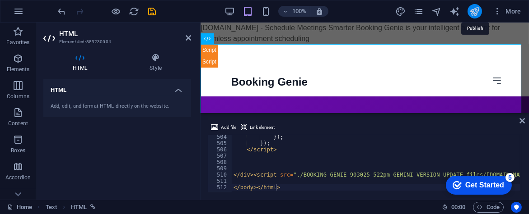
click at [473, 14] on icon "publish" at bounding box center [474, 11] width 10 height 10
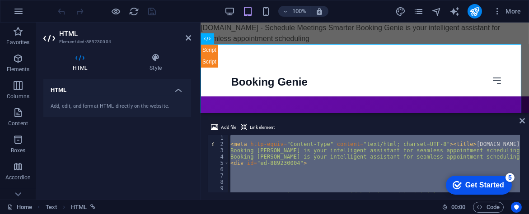
type textarea "</body></html>"
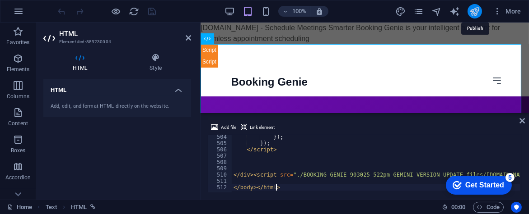
scroll to position [3186, 0]
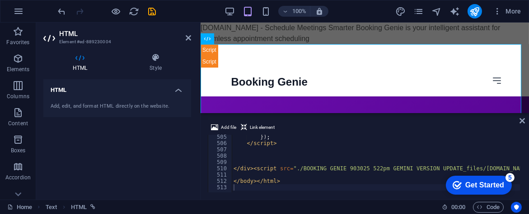
type textarea "</body></html>"
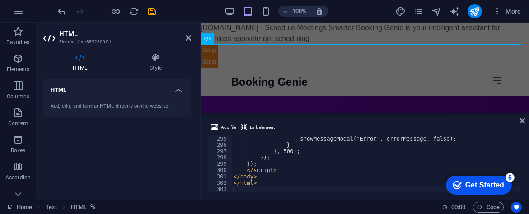
scroll to position [1857, 0]
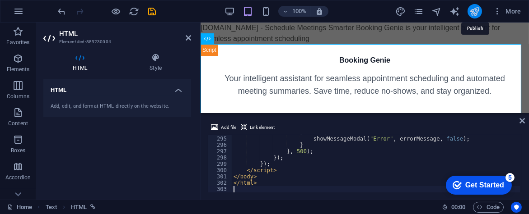
click at [475, 13] on icon "publish" at bounding box center [474, 11] width 10 height 10
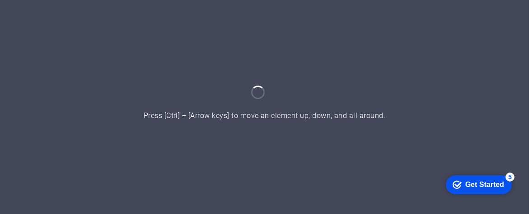
click at [291, 109] on div at bounding box center [264, 107] width 529 height 214
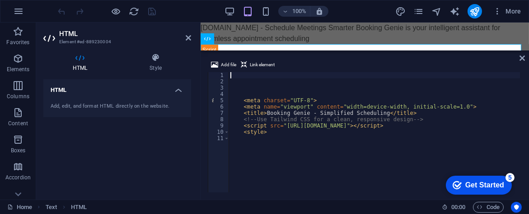
scroll to position [226, 0]
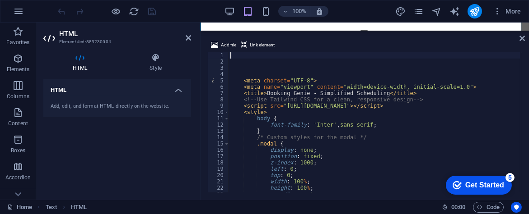
drag, startPoint x: 321, startPoint y: 114, endPoint x: 330, endPoint y: 30, distance: 84.4
click at [330, 30] on div "Text HTML Text Add file Link element 1 2 3 4 5 6 7 8 9 10 11 12 13 14 15 16 17 …" at bounding box center [364, 111] width 328 height 177
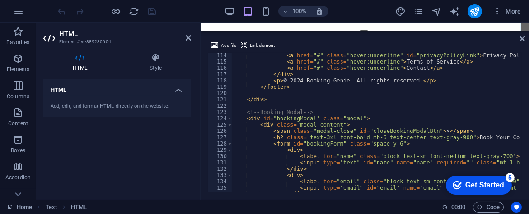
scroll to position [717, 0]
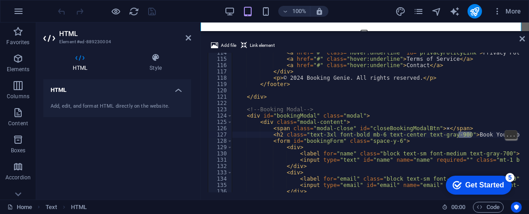
type textarea "</footer>"
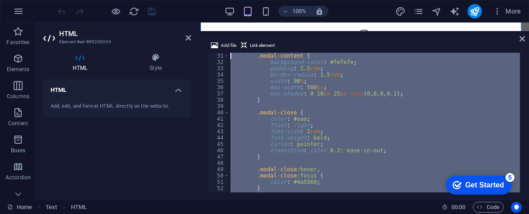
scroll to position [0, 0]
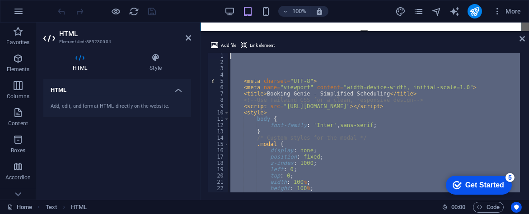
drag, startPoint x: 268, startPoint y: 106, endPoint x: 162, endPoint y: -34, distance: 175.9
click at [162, 0] on html "bookinggenie.org Home Favorites Elements Columns Content Boxes Accordion Tables…" at bounding box center [264, 107] width 529 height 214
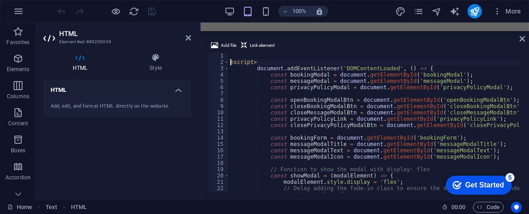
type textarea "<script>"
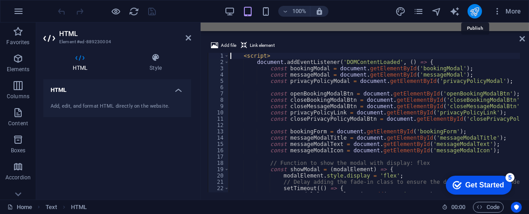
click at [471, 12] on icon "publish" at bounding box center [474, 11] width 10 height 10
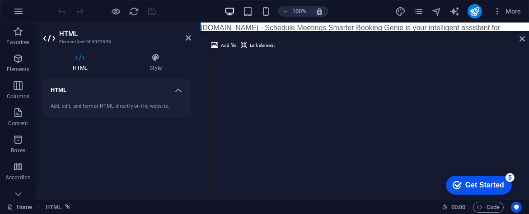
scroll to position [856, 0]
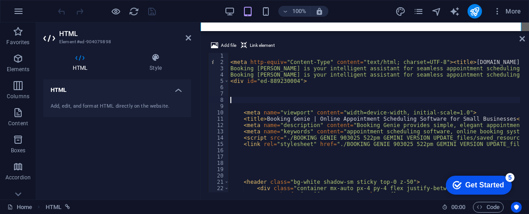
type textarea "<meta name="viewport" content="width=device-width, initial-scale=1.0">"
type textarea "<meta http-equiv="Content-Type" content="text/html; charset=UTF-8"><title>booki…"
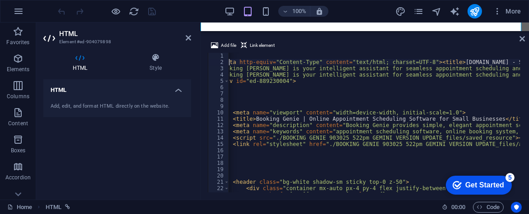
scroll to position [0, 0]
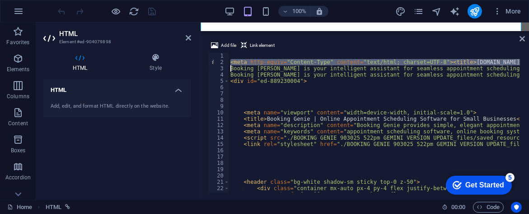
type textarea "Booking Genie is your intelligent assistant for seamless appointment scheduling…"
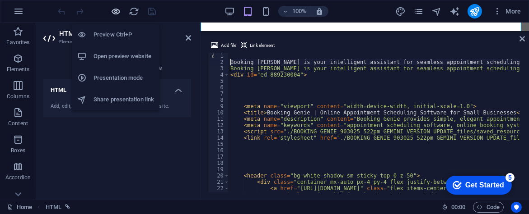
click at [113, 14] on icon "button" at bounding box center [116, 11] width 10 height 10
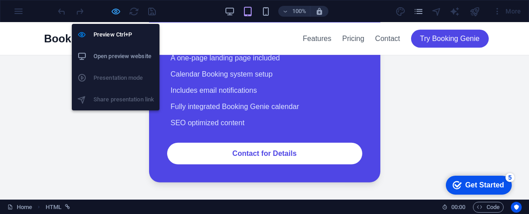
scroll to position [834, 0]
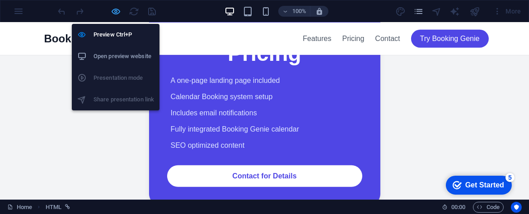
click at [117, 14] on icon "button" at bounding box center [116, 11] width 10 height 10
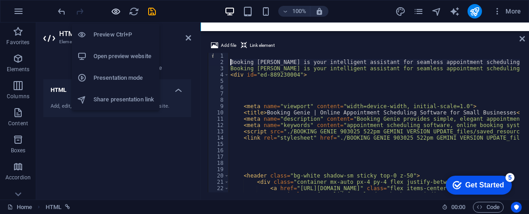
scroll to position [856, 0]
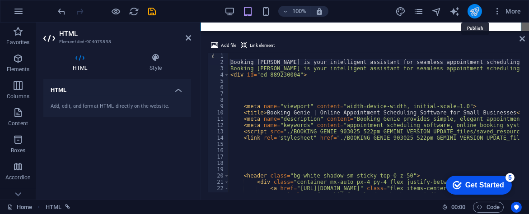
click at [474, 15] on icon "publish" at bounding box center [474, 11] width 10 height 10
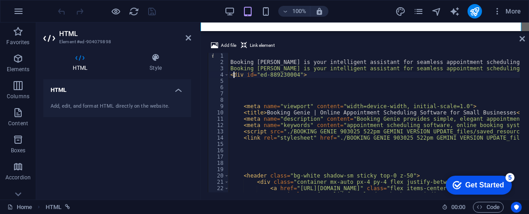
type textarea "<div id="ed-889230004">"
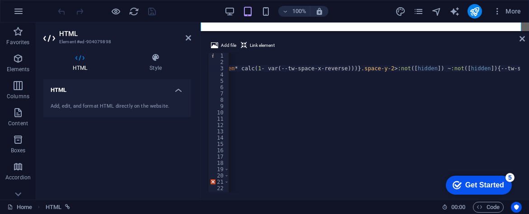
scroll to position [0, 30207]
type textarea "Booking [PERSON_NAME] is your intelligent assistant for seamless appointment sc…"
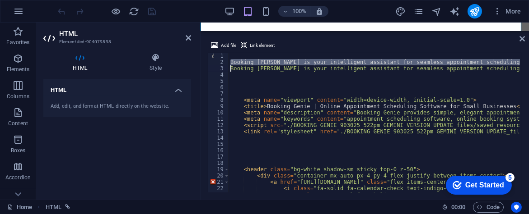
type textarea "Booking Genie is your intelligent assistant for seamless appointment scheduling…"
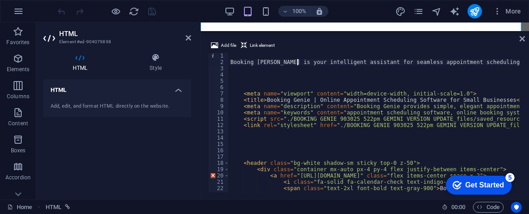
drag, startPoint x: 297, startPoint y: 62, endPoint x: 284, endPoint y: 59, distance: 13.0
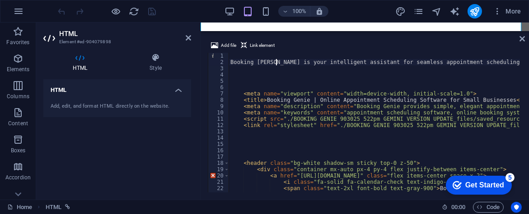
type textarea "Booking Genie is your intelligent assistant for seamless appointment scheduling…"
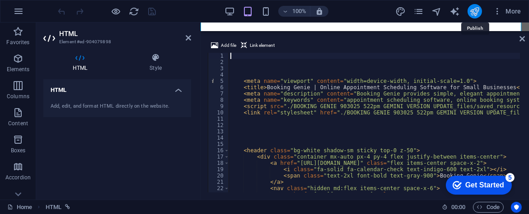
click at [472, 13] on icon "publish" at bounding box center [474, 11] width 10 height 10
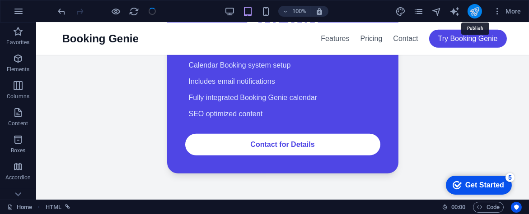
scroll to position [856, 0]
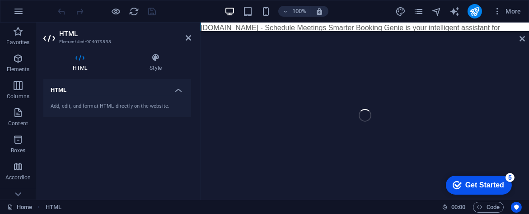
scroll to position [851, 0]
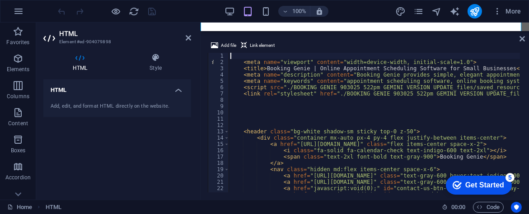
type textarea "<meta name="viewport" content="width=device-width, initial-scale=1.0">"
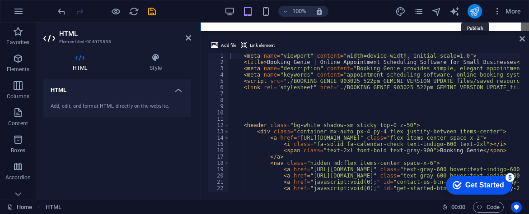
click at [476, 14] on icon "publish" at bounding box center [474, 11] width 10 height 10
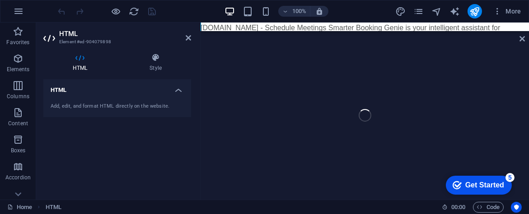
scroll to position [851, 0]
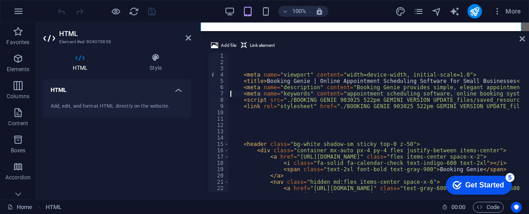
type textarea "<link rel="stylesheet" href="./BOOKING GENIE 903025 522pm GEMINI VERSION UPDATE…"
type textarea "<meta name="viewport" content="width=device-width, initial-scale=1.0">"
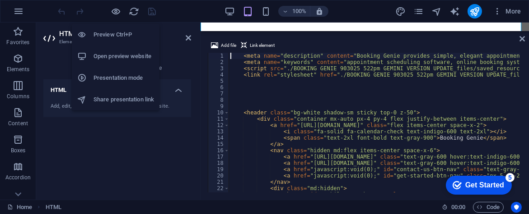
type textarea "<meta name="description" content="Booking Genie provides simple, elegant appoin…"
click at [115, 30] on h6 "Preview Ctrl+P" at bounding box center [123, 34] width 60 height 11
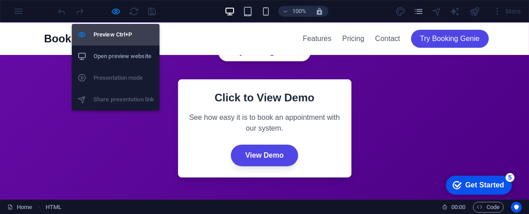
scroll to position [0, 0]
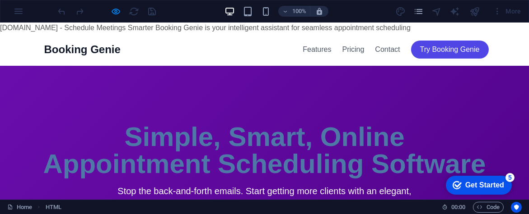
click at [177, 55] on div "Booking Genie Features Pricing Contact Try Booking Genie" at bounding box center [264, 49] width 462 height 33
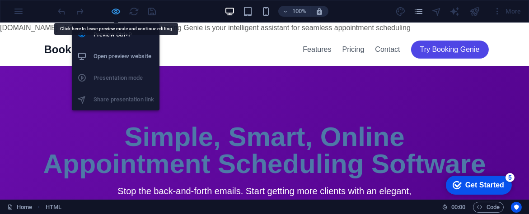
click at [115, 12] on icon "button" at bounding box center [116, 11] width 10 height 10
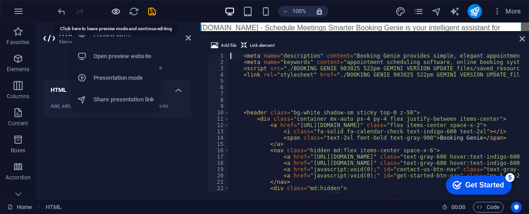
scroll to position [815, 0]
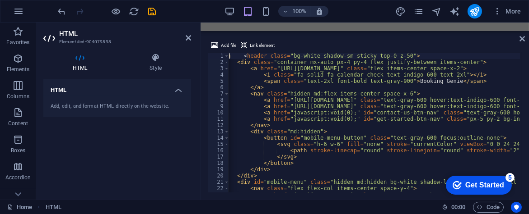
scroll to position [0, 17]
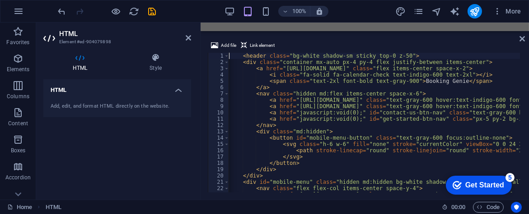
type textarea "<header class="bg-white shadow-sm sticky top-0 z-50">"
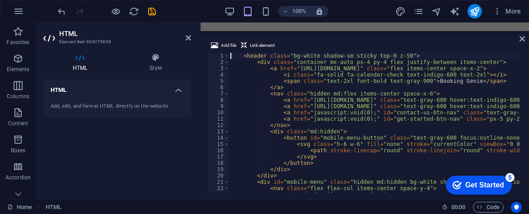
scroll to position [0, 0]
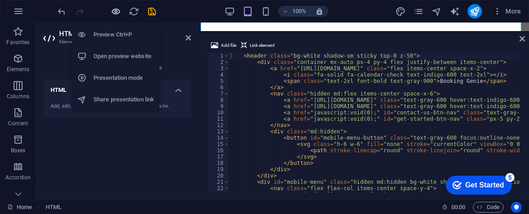
click at [116, 9] on icon "button" at bounding box center [116, 11] width 10 height 10
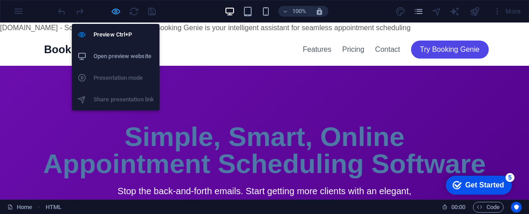
click at [117, 11] on icon "button" at bounding box center [116, 11] width 10 height 10
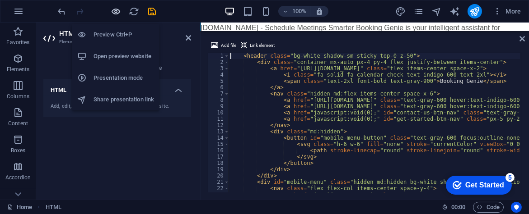
scroll to position [809, 0]
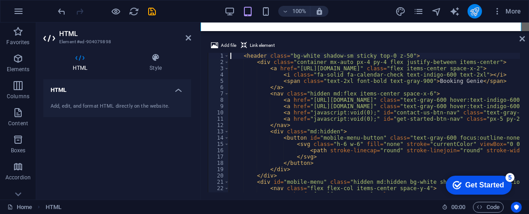
click at [479, 8] on icon "publish" at bounding box center [474, 11] width 10 height 10
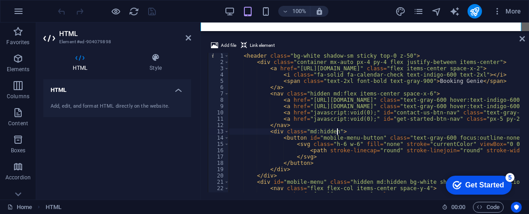
type textarea "</header>"
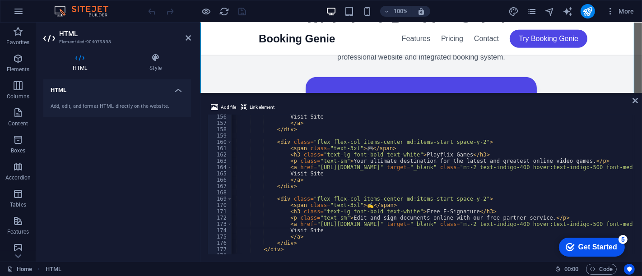
scroll to position [0, 0]
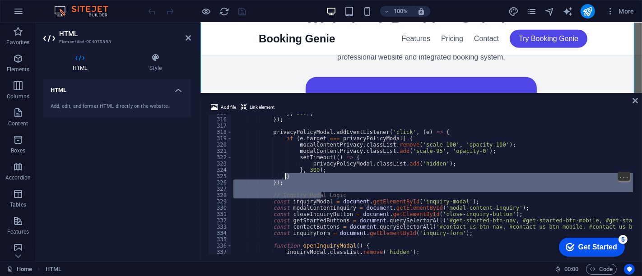
type textarea "const getStartedButtons = document.querySelectorAll('#get-started-btn-nav, #get…"
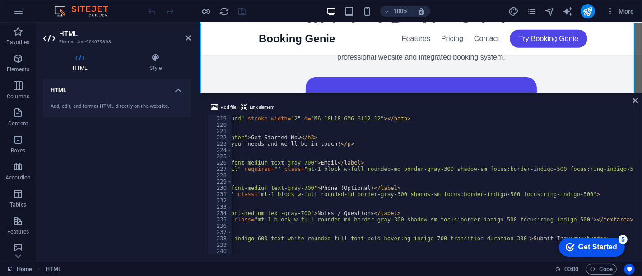
click at [462, 214] on div "< svg xmlns = "http://www.w3.org/2000/svg" class = "h-6 w-6" fill = "none" view…" at bounding box center [600, 184] width 1195 height 151
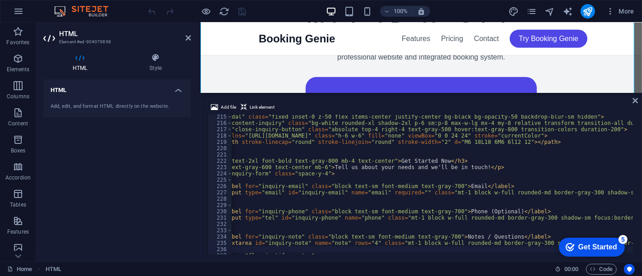
type textarea "<p class="text-gray-600 text-center mb-6">Tell us about your needs and we'll be…"
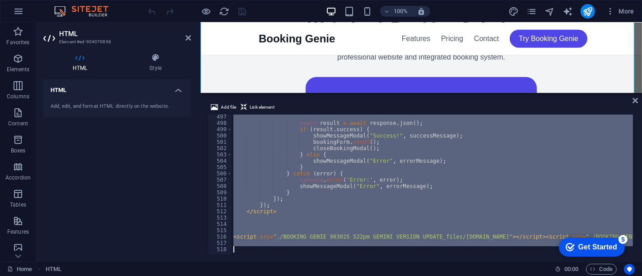
drag, startPoint x: 245, startPoint y: 185, endPoint x: 392, endPoint y: 300, distance: 186.6
click at [392, 214] on html "bookinggenie.org Home Favorites Elements Columns Content Boxes Accordion Tables…" at bounding box center [321, 138] width 642 height 276
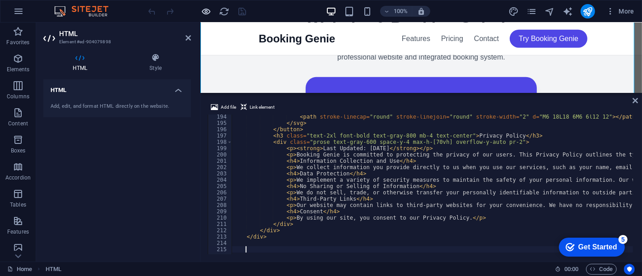
click at [211, 9] on span "button" at bounding box center [206, 11] width 11 height 10
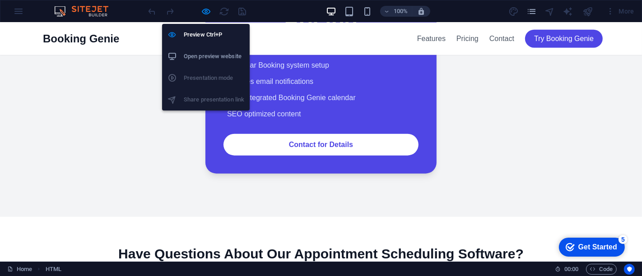
click at [527, 174] on div "All-in-One Business Launch An all-inclusive service for a seamless online prese…" at bounding box center [320, 53] width 563 height 242
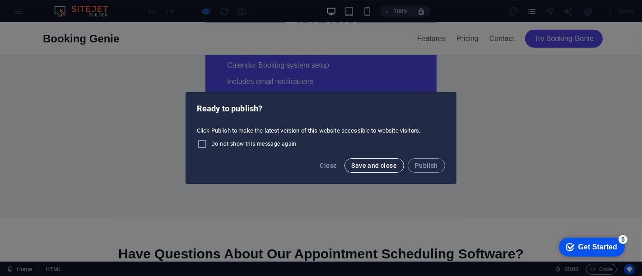
click at [381, 165] on span "Save and close" at bounding box center [375, 165] width 46 height 7
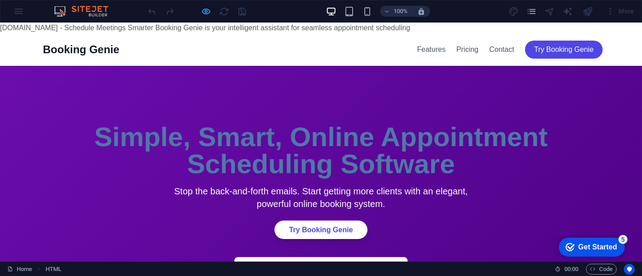
click at [209, 9] on icon "button" at bounding box center [206, 11] width 10 height 10
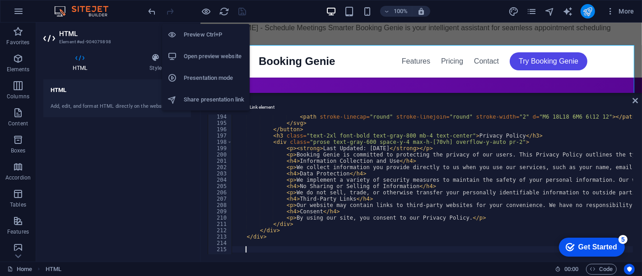
click at [528, 14] on icon "publish" at bounding box center [587, 11] width 10 height 10
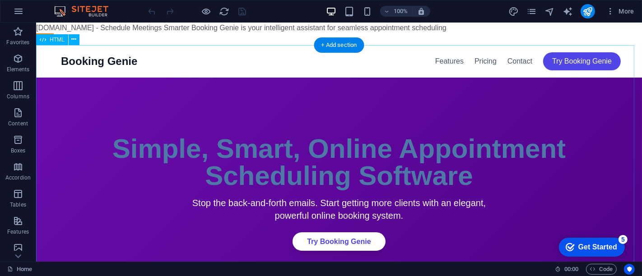
drag, startPoint x: 474, startPoint y: 186, endPoint x: 438, endPoint y: 163, distance: 42.6
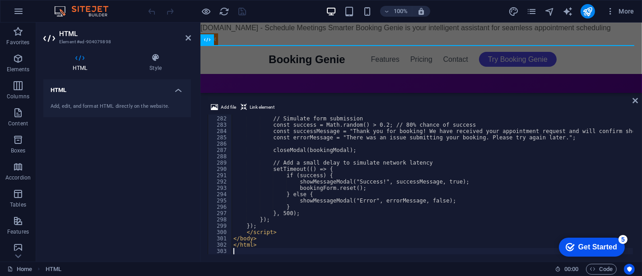
scroll to position [1775, 0]
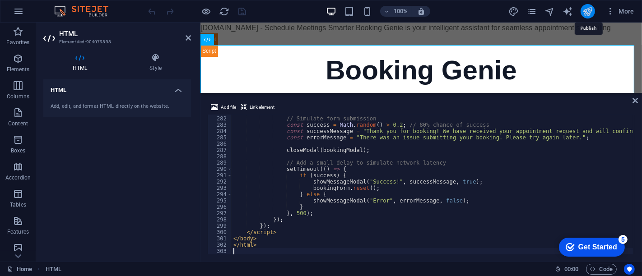
click at [586, 14] on icon "publish" at bounding box center [587, 11] width 10 height 10
